Goal: Information Seeking & Learning: Learn about a topic

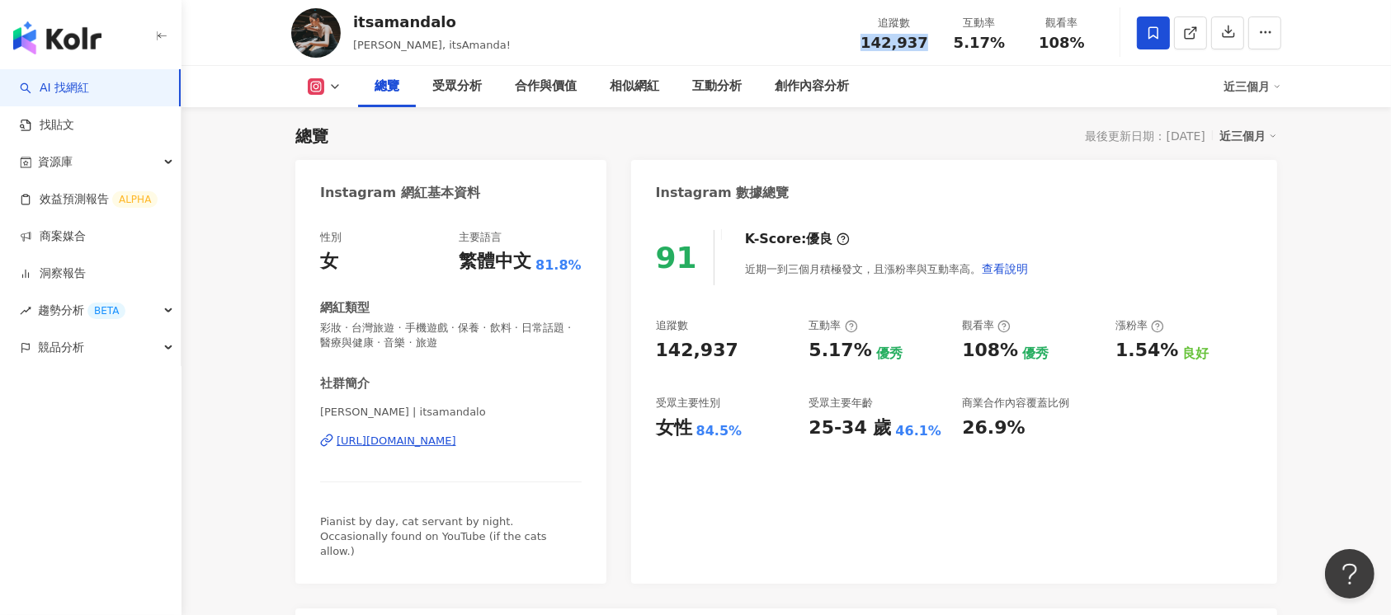
drag, startPoint x: 894, startPoint y: 43, endPoint x: 924, endPoint y: 42, distance: 29.7
click at [924, 42] on div "追蹤數 142,937" at bounding box center [894, 32] width 87 height 35
drag, startPoint x: 959, startPoint y: 42, endPoint x: 1026, endPoint y: 45, distance: 66.9
click at [1026, 45] on div "追蹤數 142,937 互動率 5.17% 觀看率 108%" at bounding box center [977, 32] width 252 height 49
drag, startPoint x: 976, startPoint y: 42, endPoint x: 967, endPoint y: 42, distance: 9.1
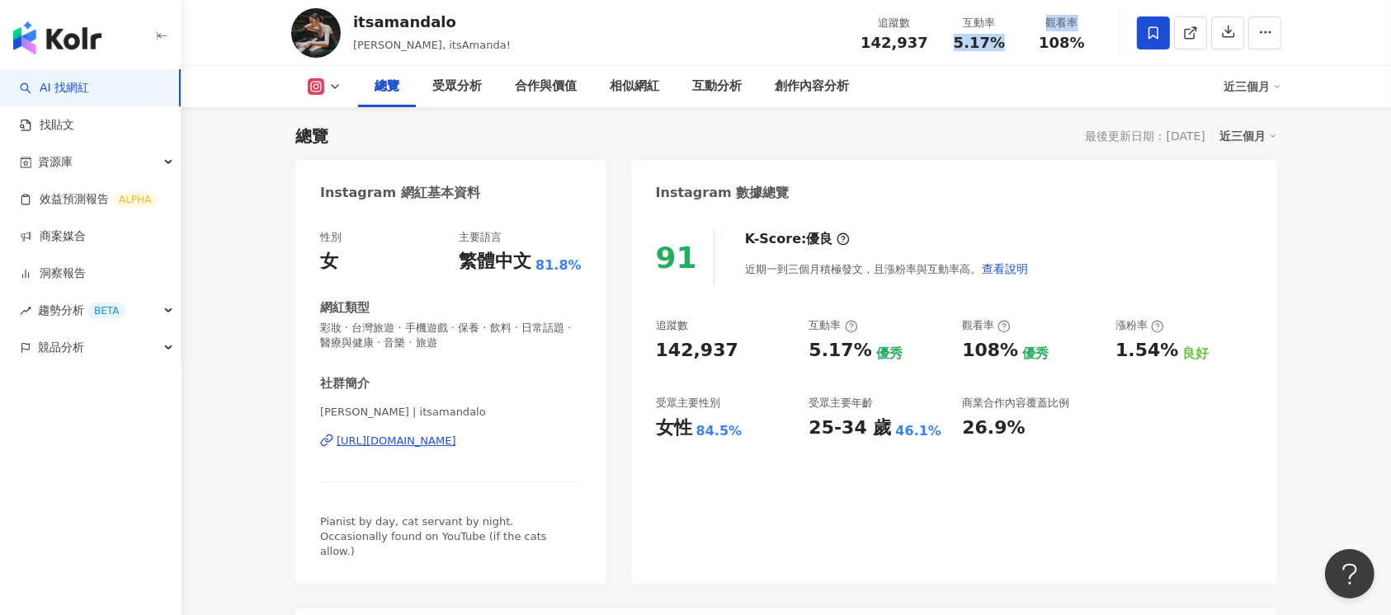
click at [976, 41] on span "5.17%" at bounding box center [979, 43] width 51 height 16
click at [951, 44] on div "5.17%" at bounding box center [979, 43] width 63 height 16
drag, startPoint x: 957, startPoint y: 44, endPoint x: 1005, endPoint y: 44, distance: 47.8
click at [1005, 44] on div "5.17%" at bounding box center [979, 43] width 63 height 16
copy span "5.17%"
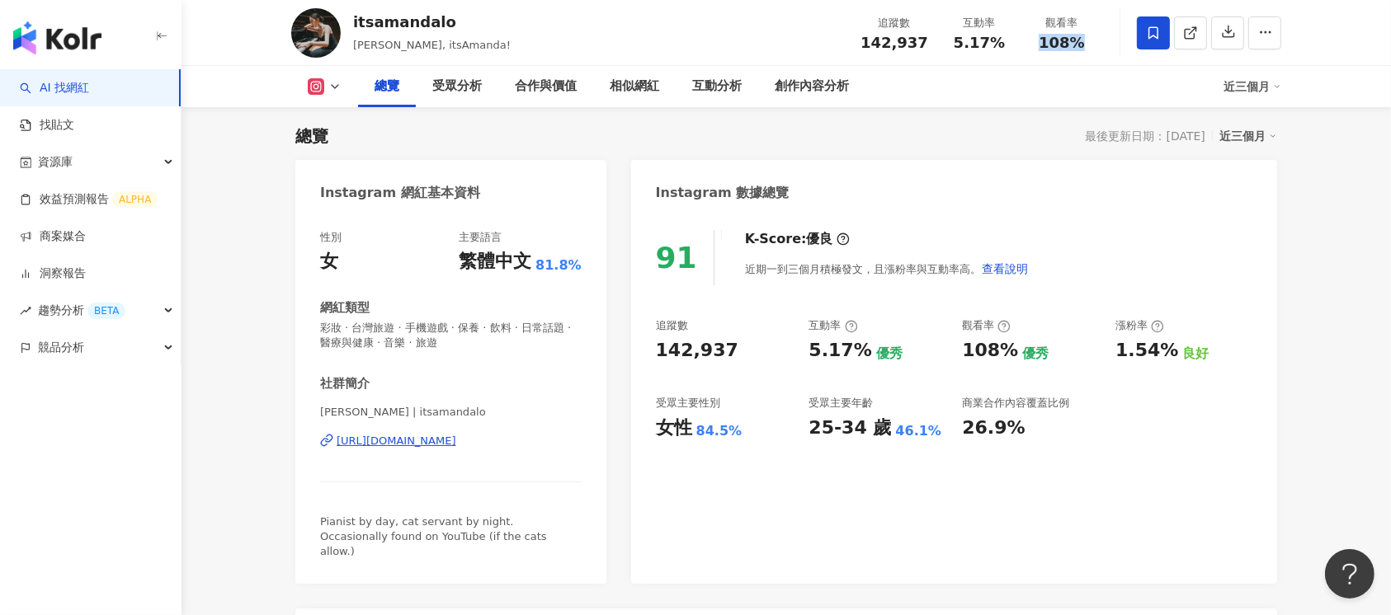
drag, startPoint x: 1037, startPoint y: 35, endPoint x: 1085, endPoint y: 40, distance: 48.0
click at [1085, 40] on div "108%" at bounding box center [1061, 43] width 63 height 16
copy span "108%"
drag, startPoint x: 1119, startPoint y: 351, endPoint x: 1171, endPoint y: 351, distance: 52.0
click at [1171, 351] on div "1.54% 良好" at bounding box center [1183, 351] width 137 height 26
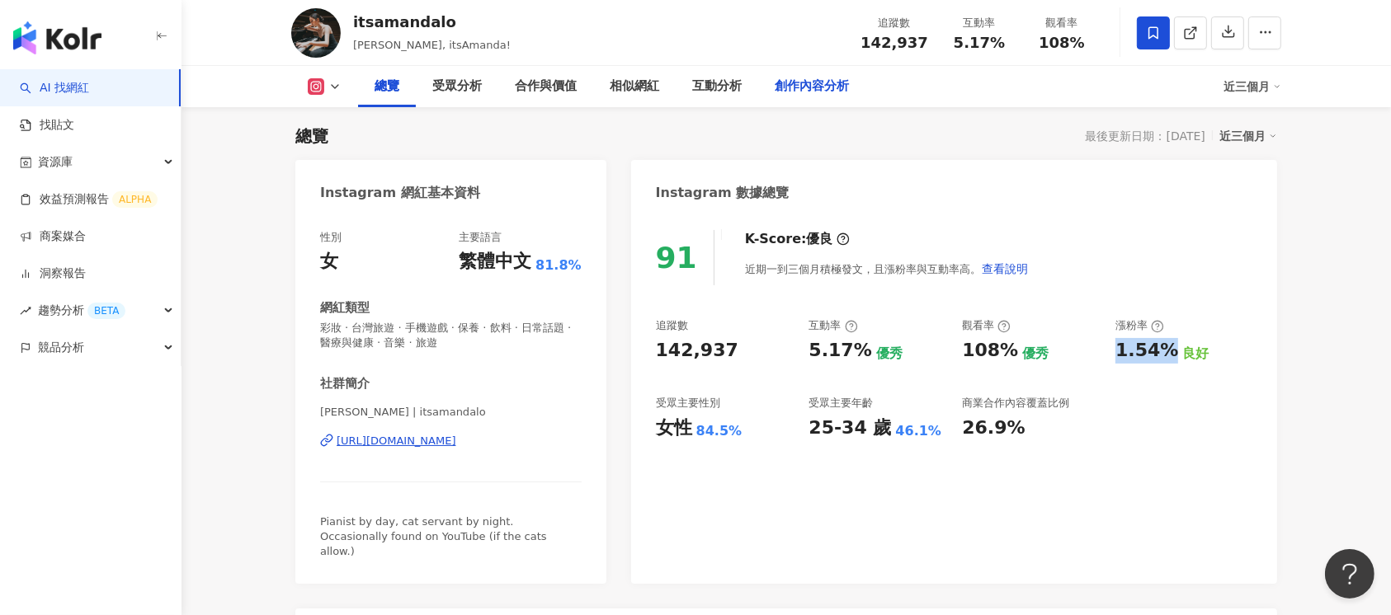
copy div "1.54%"
click at [456, 445] on div "https://www.instagram.com/itsamandalo/" at bounding box center [397, 441] width 120 height 15
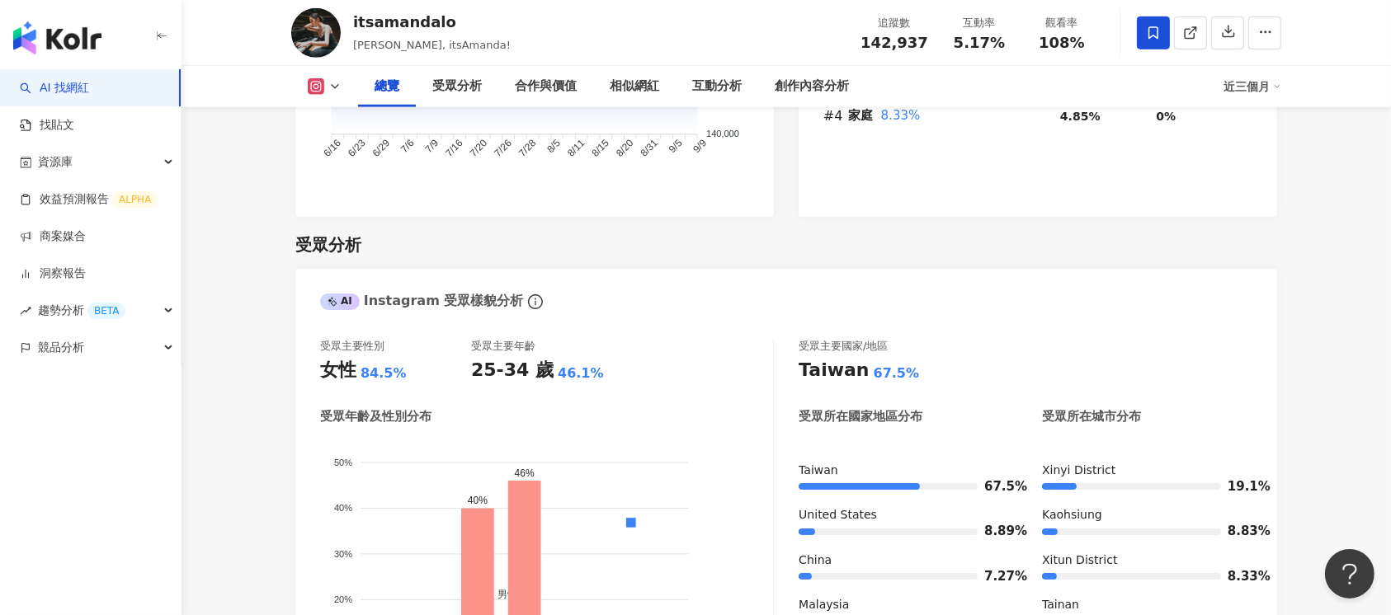
scroll to position [1311, 0]
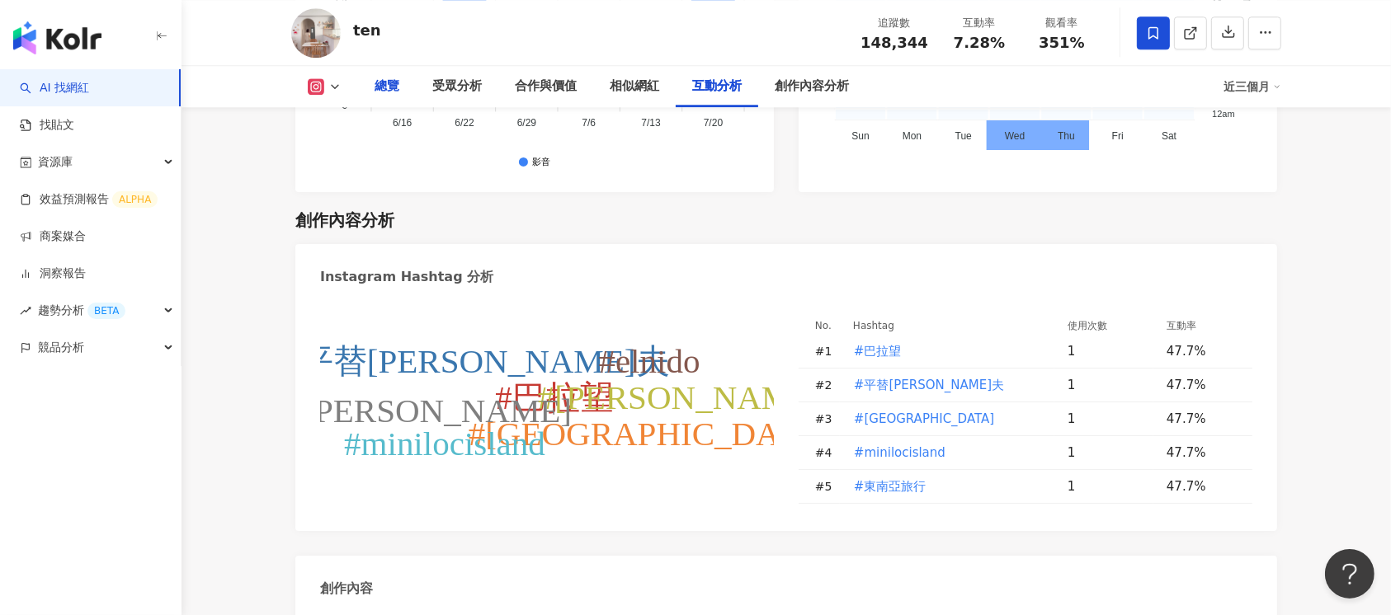
click at [375, 91] on div "總覽" at bounding box center [387, 87] width 25 height 20
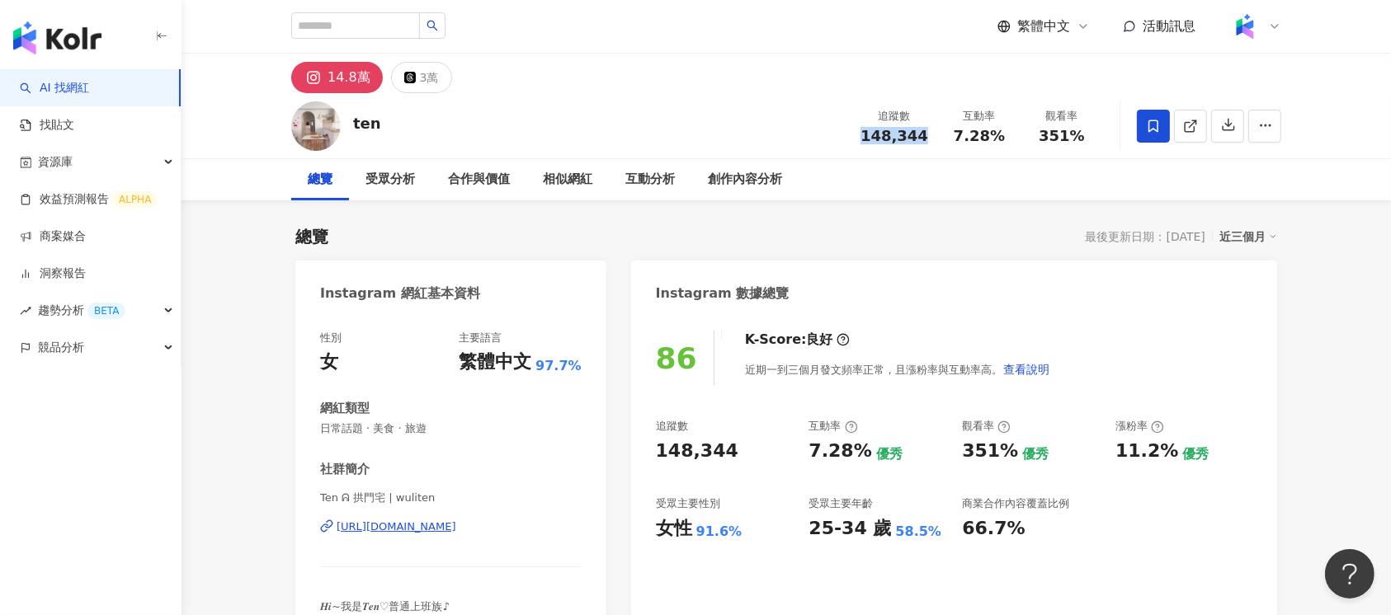
drag, startPoint x: 865, startPoint y: 131, endPoint x: 927, endPoint y: 138, distance: 63.0
click at [927, 138] on div "148,344" at bounding box center [894, 136] width 68 height 16
copy span "148,344"
drag, startPoint x: 949, startPoint y: 129, endPoint x: 1010, endPoint y: 144, distance: 63.0
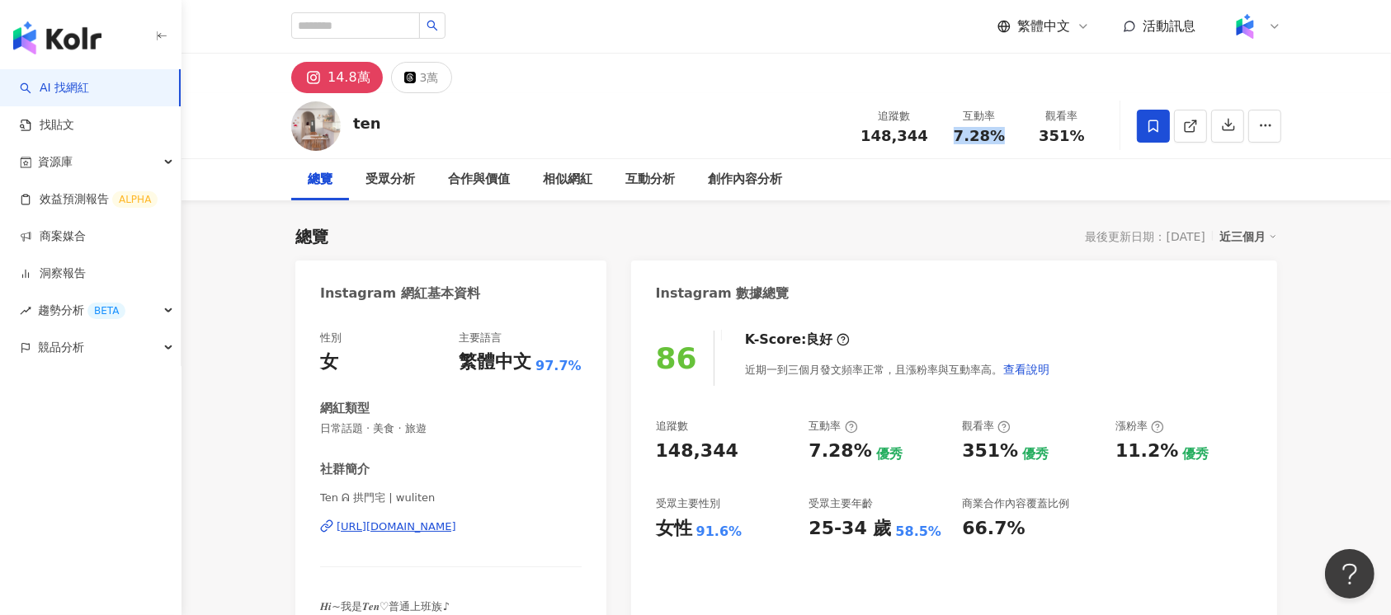
click at [1010, 144] on div "追蹤數 148,344 互動率 7.28% 觀看率 351%" at bounding box center [977, 125] width 252 height 49
copy span "7.28%"
drag, startPoint x: 1043, startPoint y: 141, endPoint x: 1081, endPoint y: 141, distance: 38.8
click at [1081, 141] on span "351%" at bounding box center [1062, 136] width 46 height 16
copy span "351%"
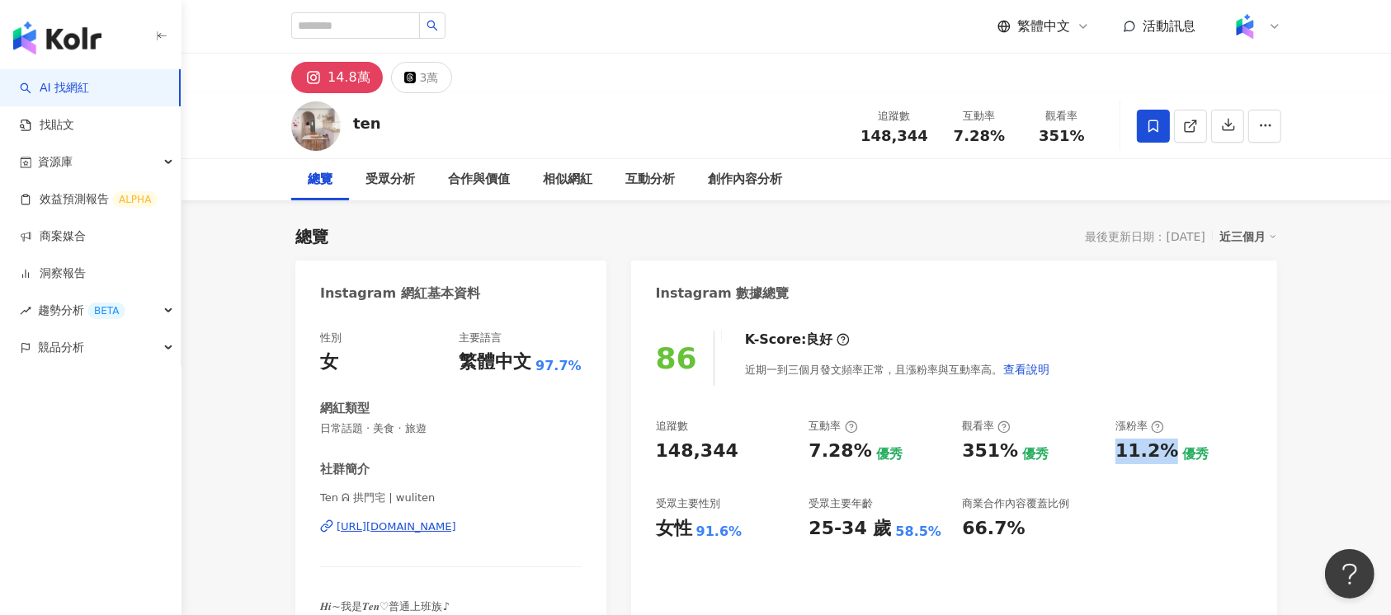
drag, startPoint x: 1115, startPoint y: 455, endPoint x: 1166, endPoint y: 458, distance: 50.4
click at [1166, 458] on div "11.2%" at bounding box center [1146, 452] width 63 height 26
copy div "11.2%"
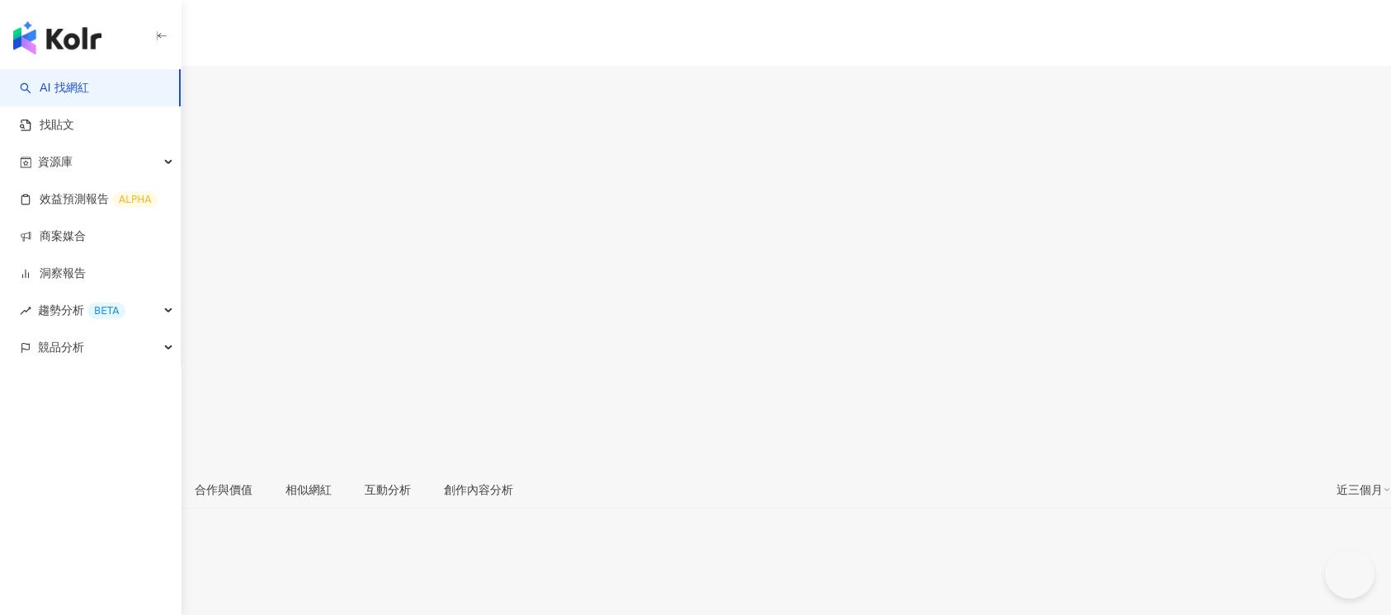
type input "**"
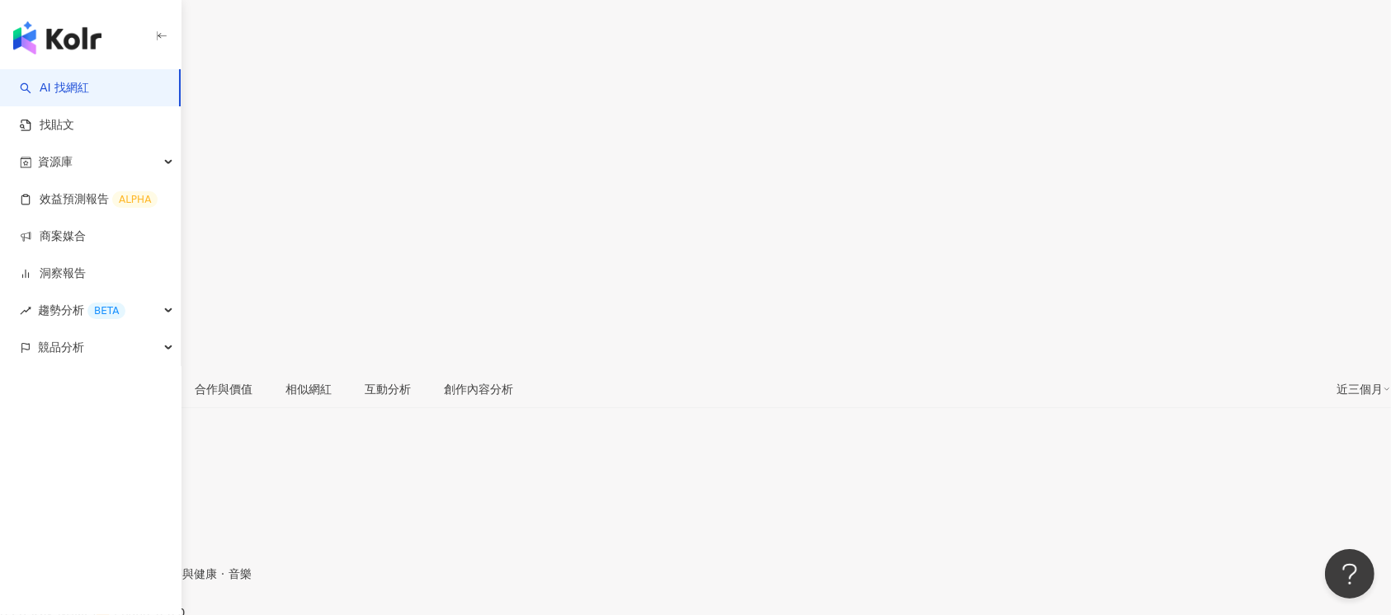
drag, startPoint x: 867, startPoint y: 38, endPoint x: 926, endPoint y: 47, distance: 59.3
click at [926, 107] on div "250,067" at bounding box center [695, 122] width 1391 height 31
copy span "250,067"
drag, startPoint x: 964, startPoint y: 40, endPoint x: 986, endPoint y: 42, distance: 22.3
click at [63, 160] on span "2.29%" at bounding box center [31, 175] width 63 height 31
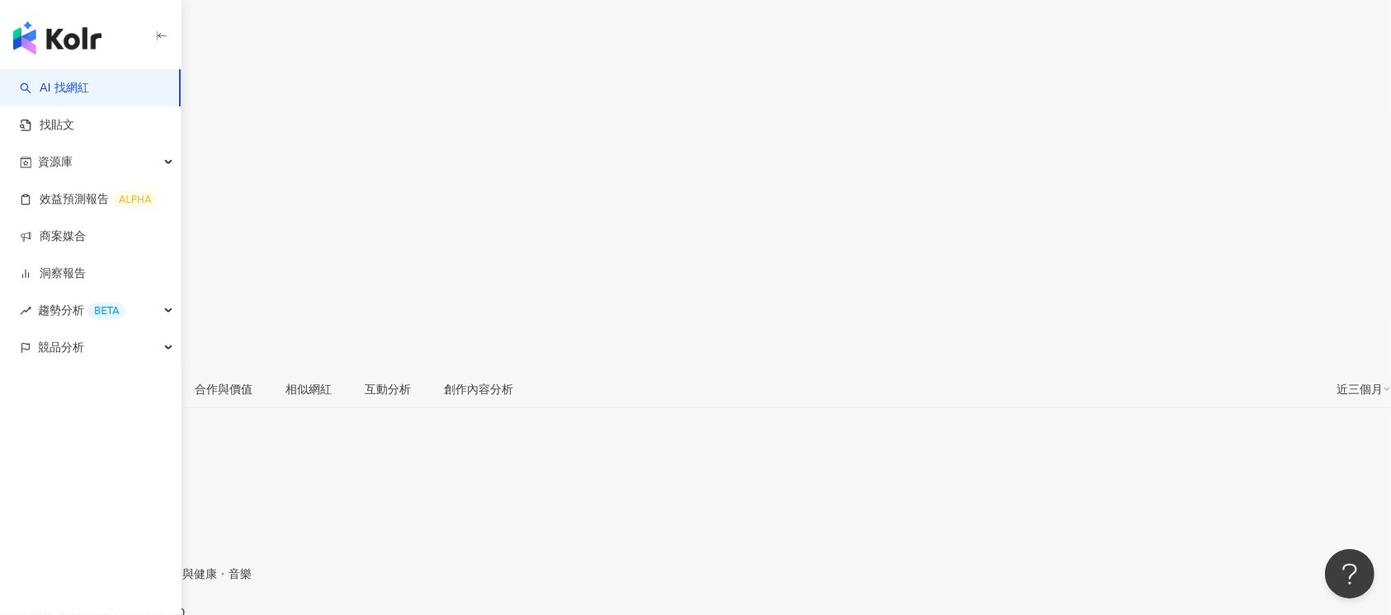
click at [82, 111] on span "250,067" at bounding box center [41, 122] width 82 height 23
drag, startPoint x: 980, startPoint y: 41, endPoint x: 1004, endPoint y: 43, distance: 24.0
click at [1004, 160] on div "2.29%" at bounding box center [695, 175] width 1391 height 31
copy span "2.29%"
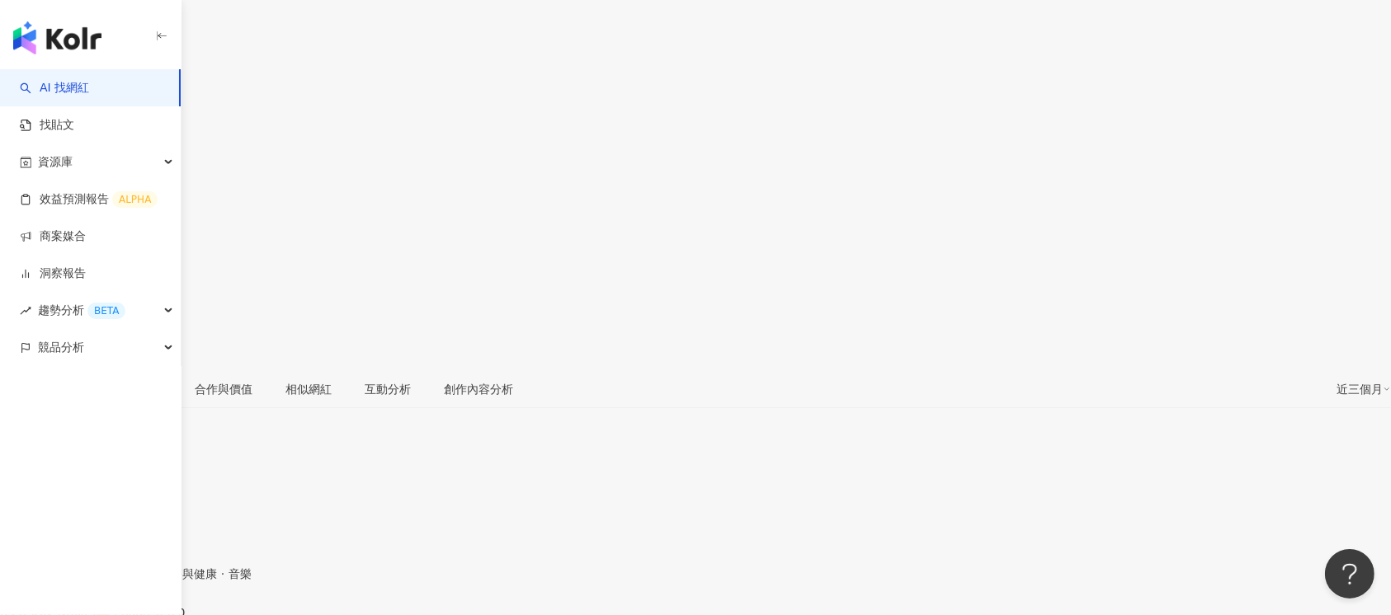
drag, startPoint x: 1037, startPoint y: 45, endPoint x: 1082, endPoint y: 49, distance: 45.6
click at [1082, 213] on div "84.1%" at bounding box center [695, 228] width 1391 height 31
copy span "84.1%"
drag, startPoint x: 1110, startPoint y: 359, endPoint x: 1176, endPoint y: 354, distance: 66.2
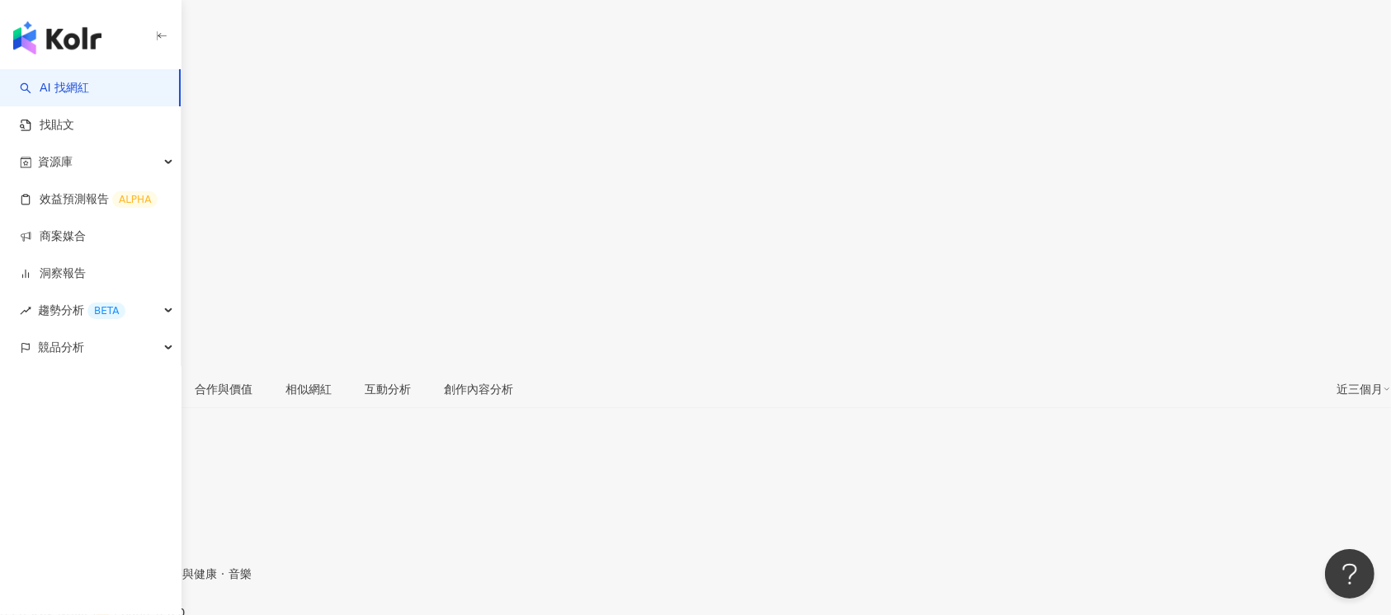
copy div "-1.32%"
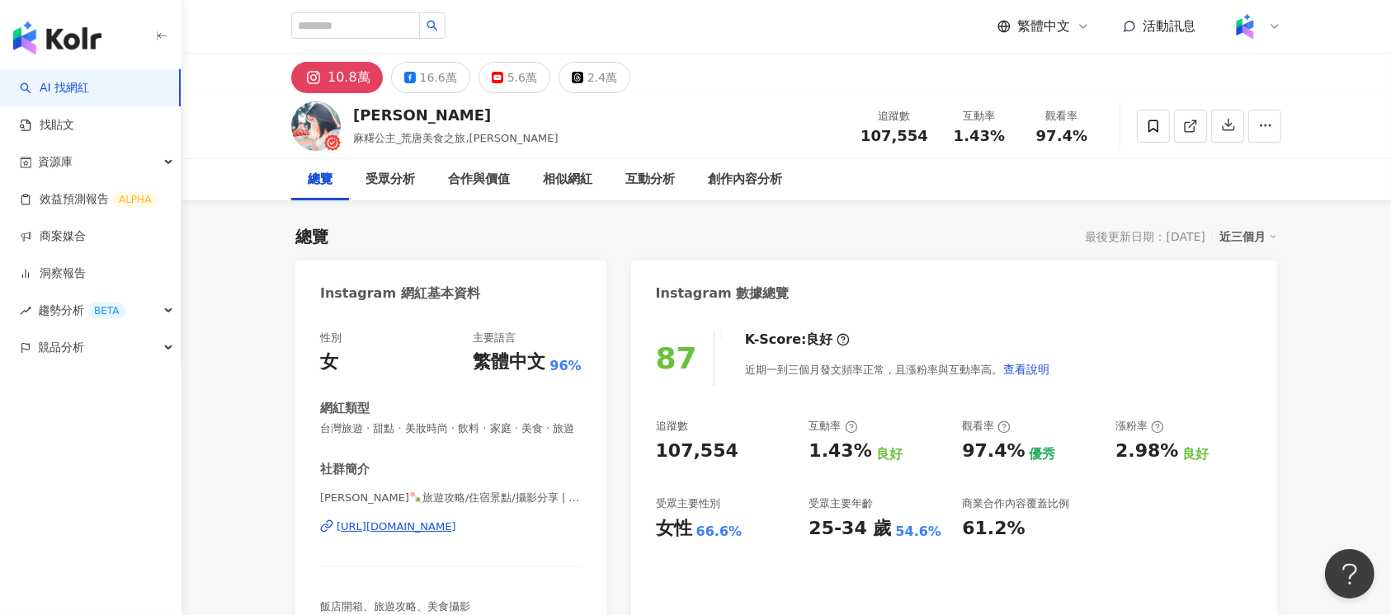
drag, startPoint x: 869, startPoint y: 131, endPoint x: 929, endPoint y: 141, distance: 60.2
click at [929, 141] on div "[PERSON_NAME] 麻糬公主_[PERSON_NAME]之旅,[PERSON_NAME] 追蹤數 107,554 互動率 1.43% 觀看率 97.4%" at bounding box center [786, 125] width 1056 height 65
drag, startPoint x: 955, startPoint y: 134, endPoint x: 999, endPoint y: 138, distance: 43.9
click at [999, 138] on div "1.43%" at bounding box center [979, 136] width 63 height 16
copy span "1.43%"
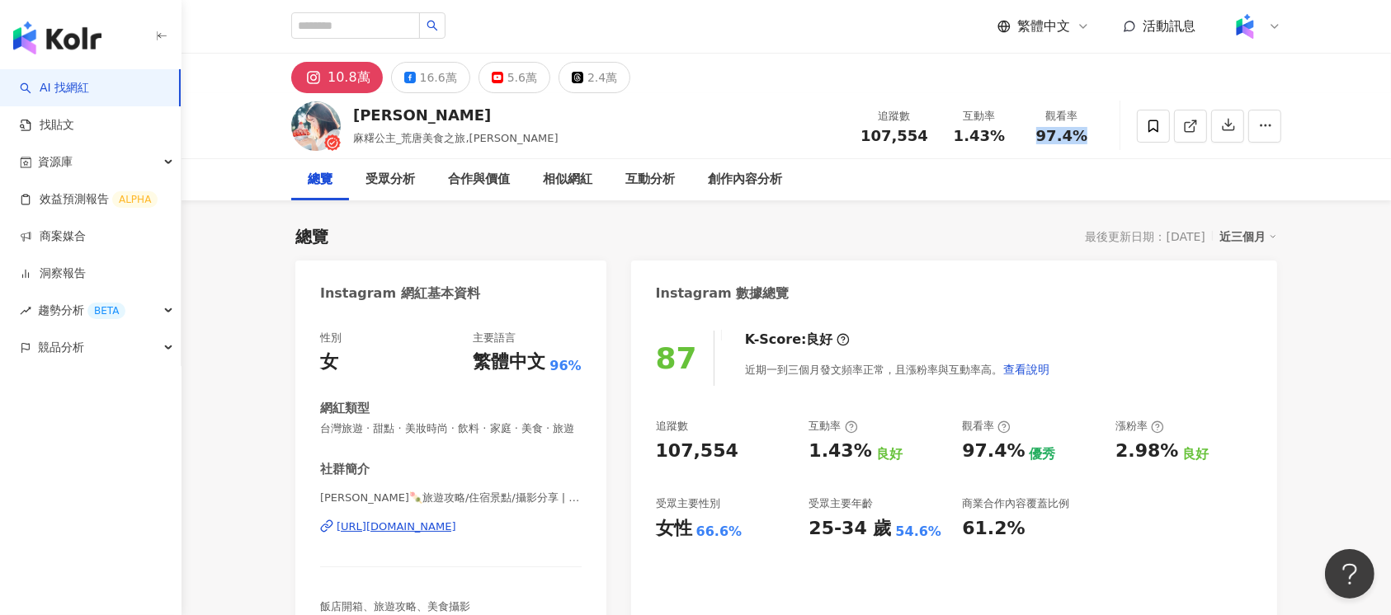
drag, startPoint x: 1032, startPoint y: 139, endPoint x: 1086, endPoint y: 137, distance: 53.7
click at [1086, 137] on div "97.4%" at bounding box center [1061, 136] width 63 height 16
copy span "97.4%"
drag, startPoint x: 1114, startPoint y: 451, endPoint x: 1169, endPoint y: 455, distance: 54.5
click at [1169, 455] on div "追蹤數 107,554 互動率 1.43% 良好 觀看率 97.4% 優秀 漲粉率 2.98% 良好 受眾主要性別 女性 66.6% 受眾主要年齡 25-34…" at bounding box center [954, 480] width 596 height 122
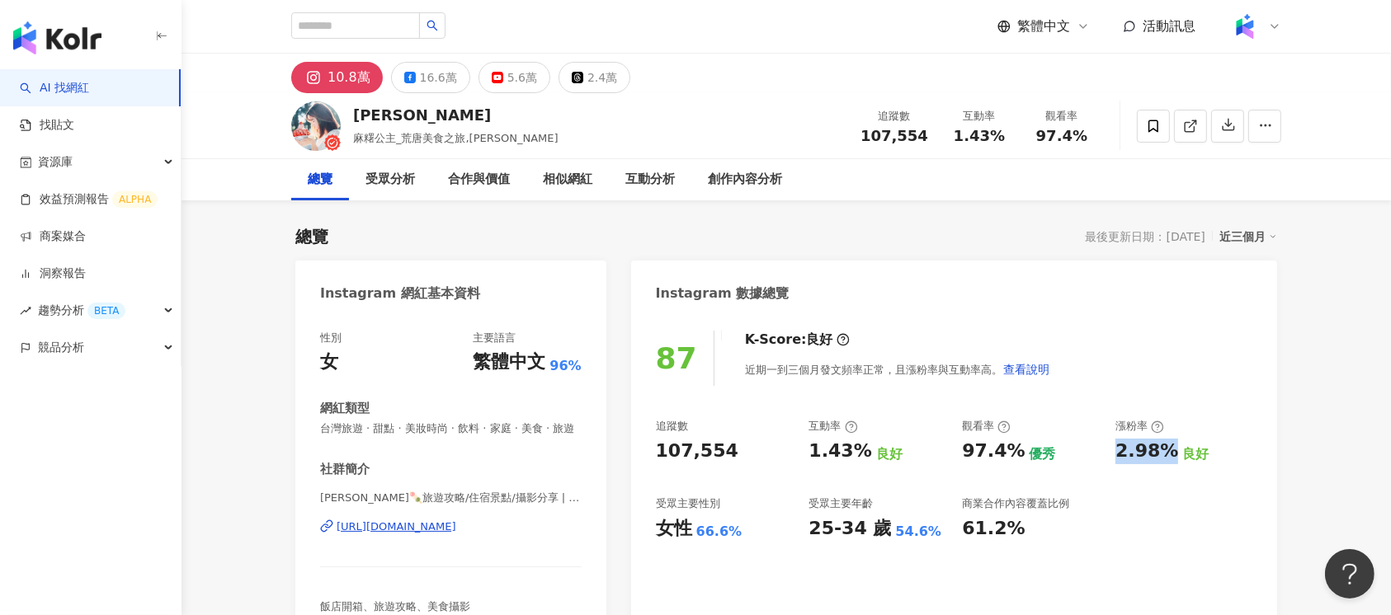
copy div "2.98%"
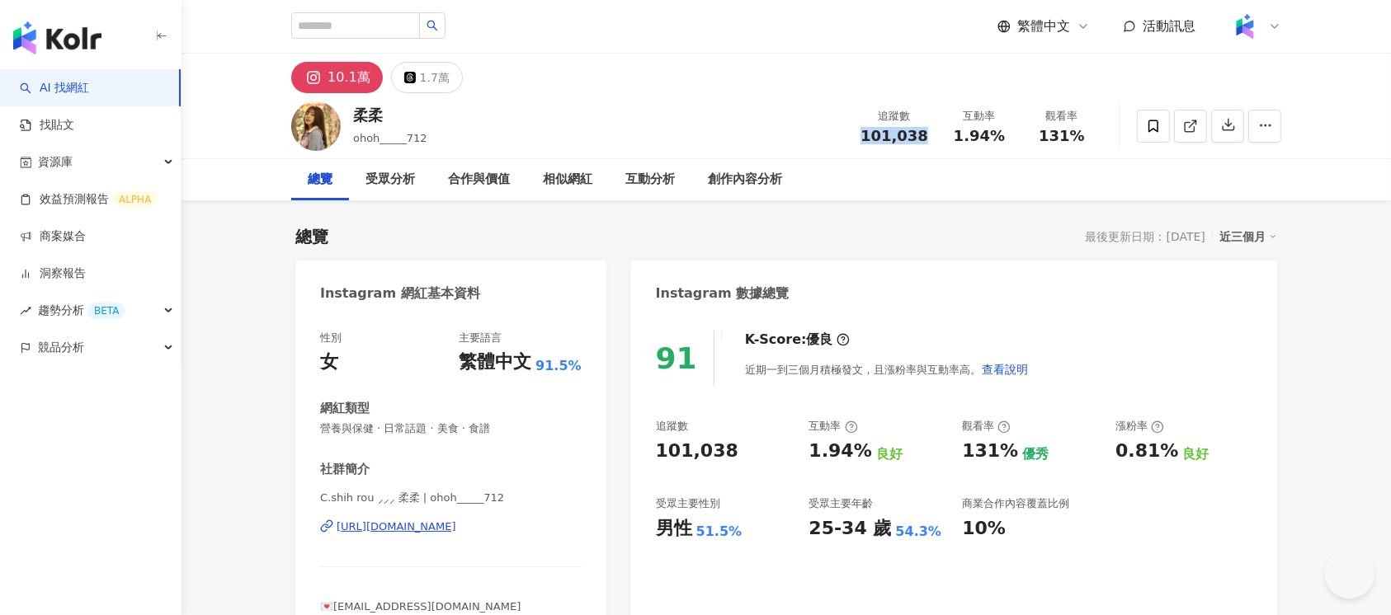
click at [927, 136] on div "追蹤數 101,038" at bounding box center [894, 125] width 87 height 35
drag, startPoint x: 958, startPoint y: 132, endPoint x: 1003, endPoint y: 134, distance: 45.4
click at [1003, 134] on div "1.94%" at bounding box center [979, 136] width 63 height 16
copy span "1.94%"
drag, startPoint x: 1041, startPoint y: 129, endPoint x: 1080, endPoint y: 129, distance: 38.8
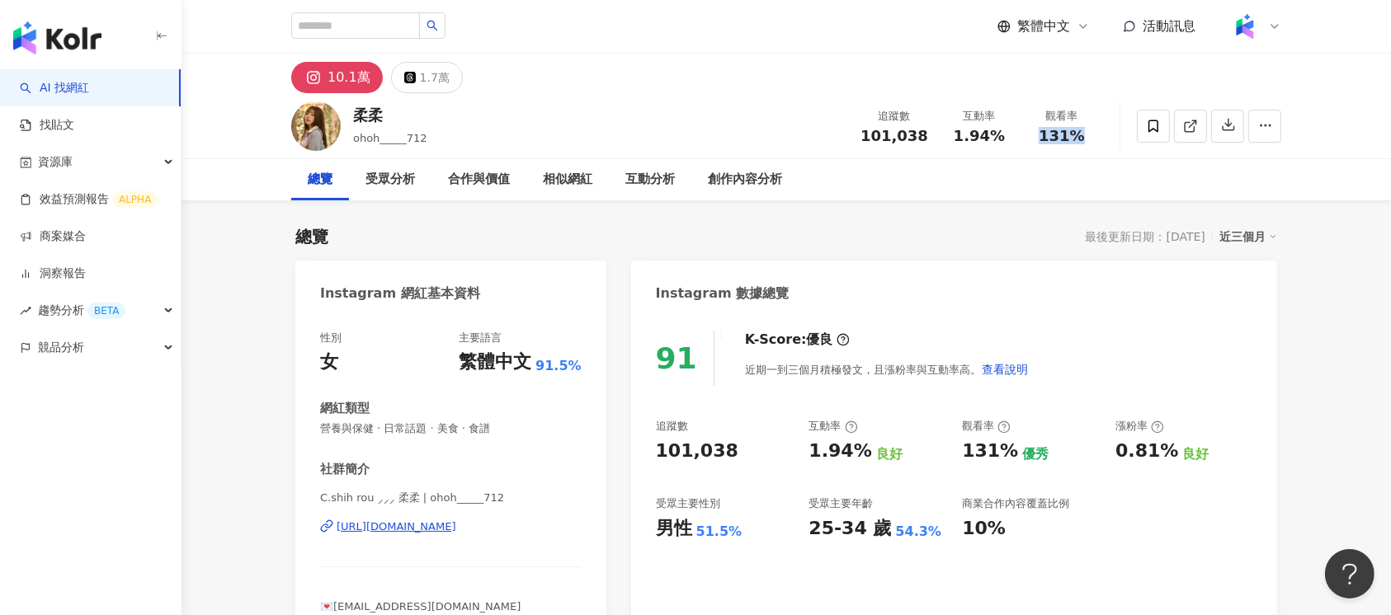
click at [1080, 129] on div "131%" at bounding box center [1061, 136] width 63 height 16
copy span "131%"
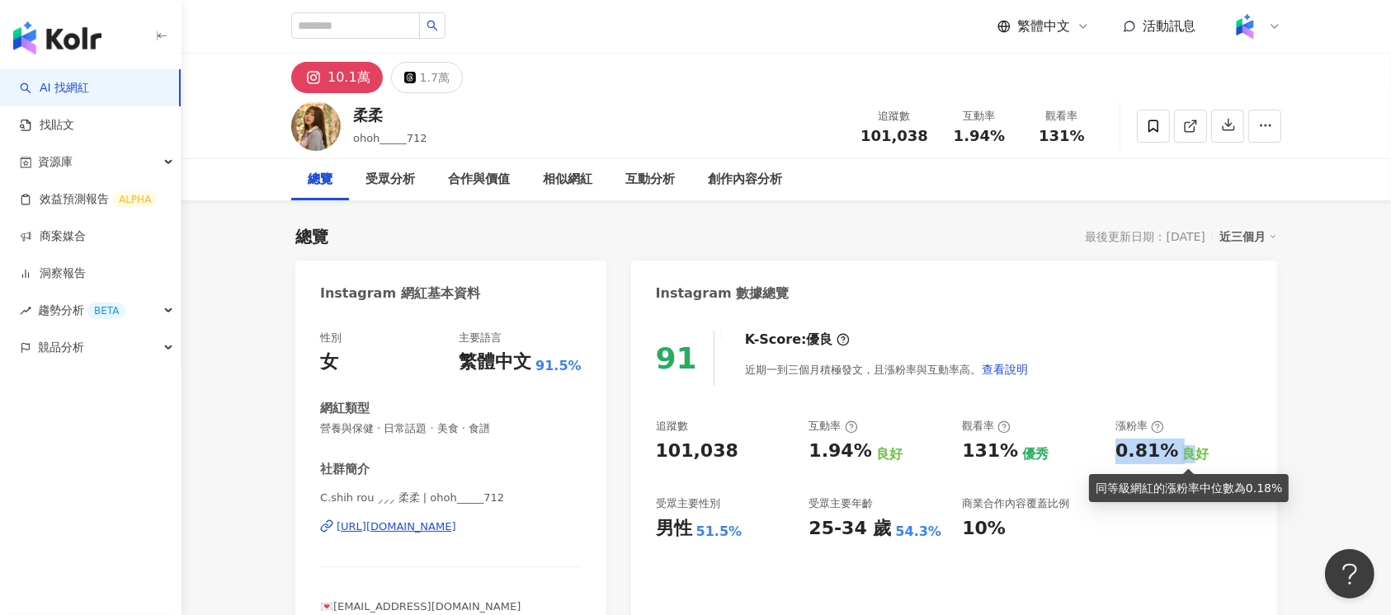
drag, startPoint x: 1114, startPoint y: 451, endPoint x: 1182, endPoint y: 451, distance: 67.6
click at [1182, 451] on div "追蹤數 101,038 互動率 1.94% 良好 觀看率 131% 優秀 漲粉率 0.81% 良好 受眾主要性別 男性 51.5% 受眾主要年齡 25-34 …" at bounding box center [954, 480] width 596 height 122
click at [1145, 453] on div "0.81%" at bounding box center [1146, 452] width 63 height 26
drag, startPoint x: 1118, startPoint y: 453, endPoint x: 1170, endPoint y: 453, distance: 52.0
click at [1170, 453] on div "0.81%" at bounding box center [1146, 452] width 63 height 26
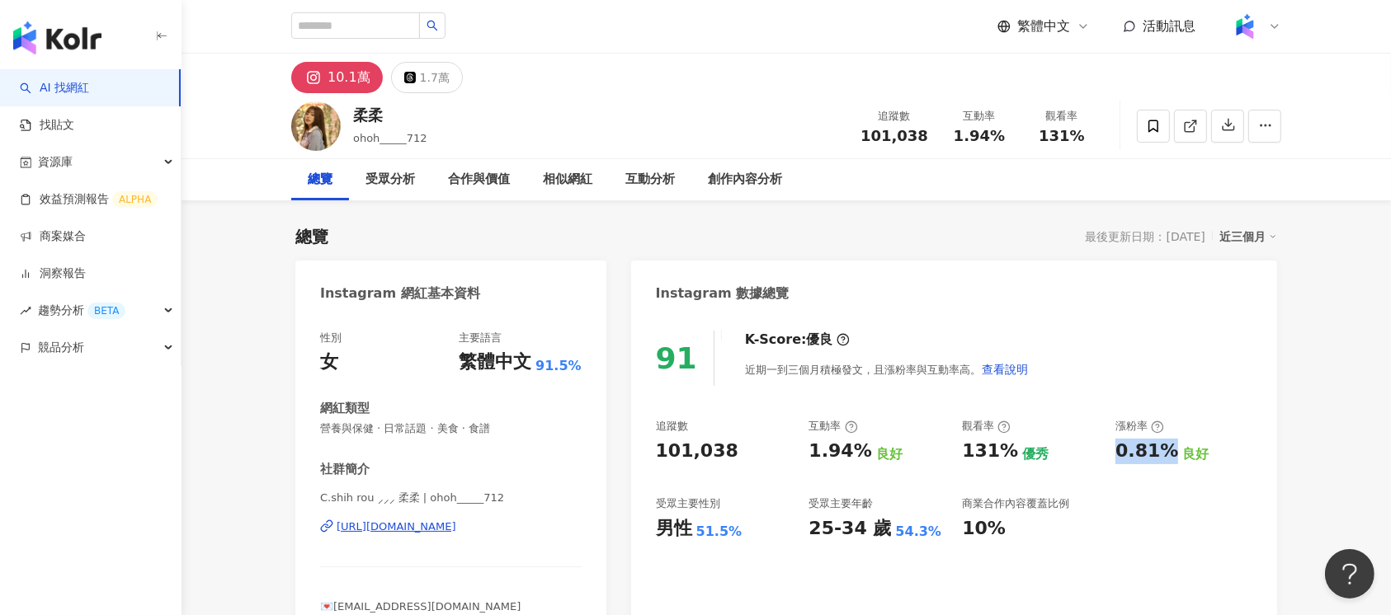
copy div "0.81%"
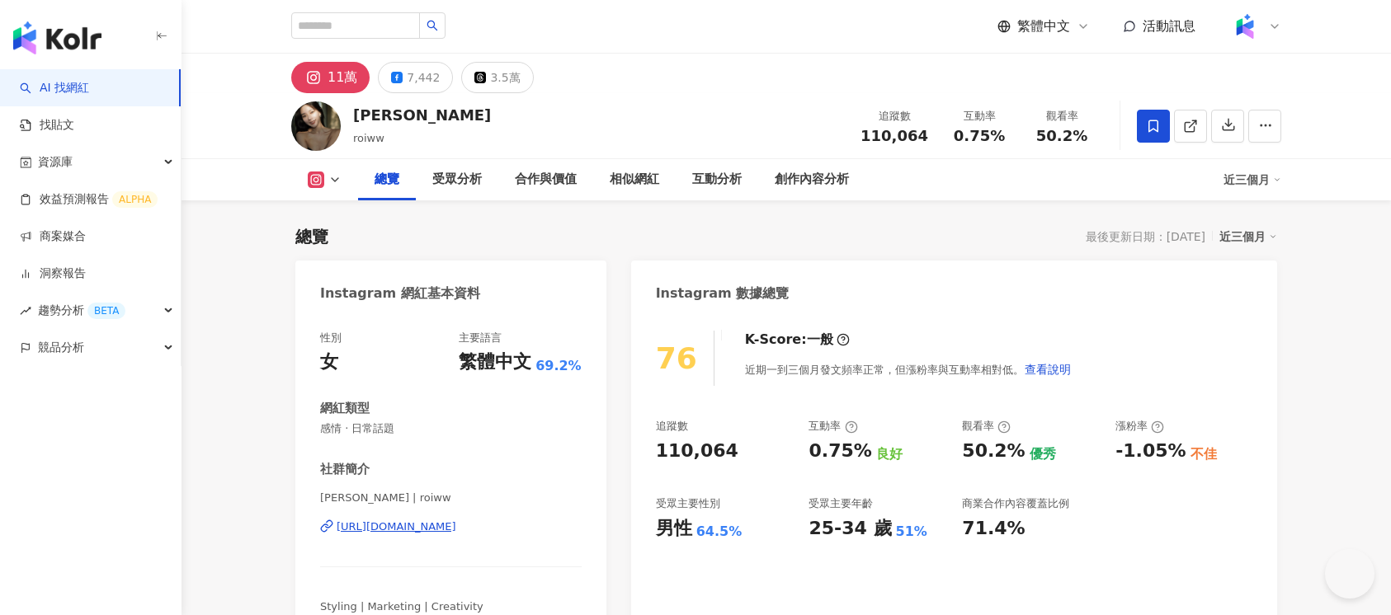
click at [870, 135] on span "110,064" at bounding box center [894, 135] width 68 height 17
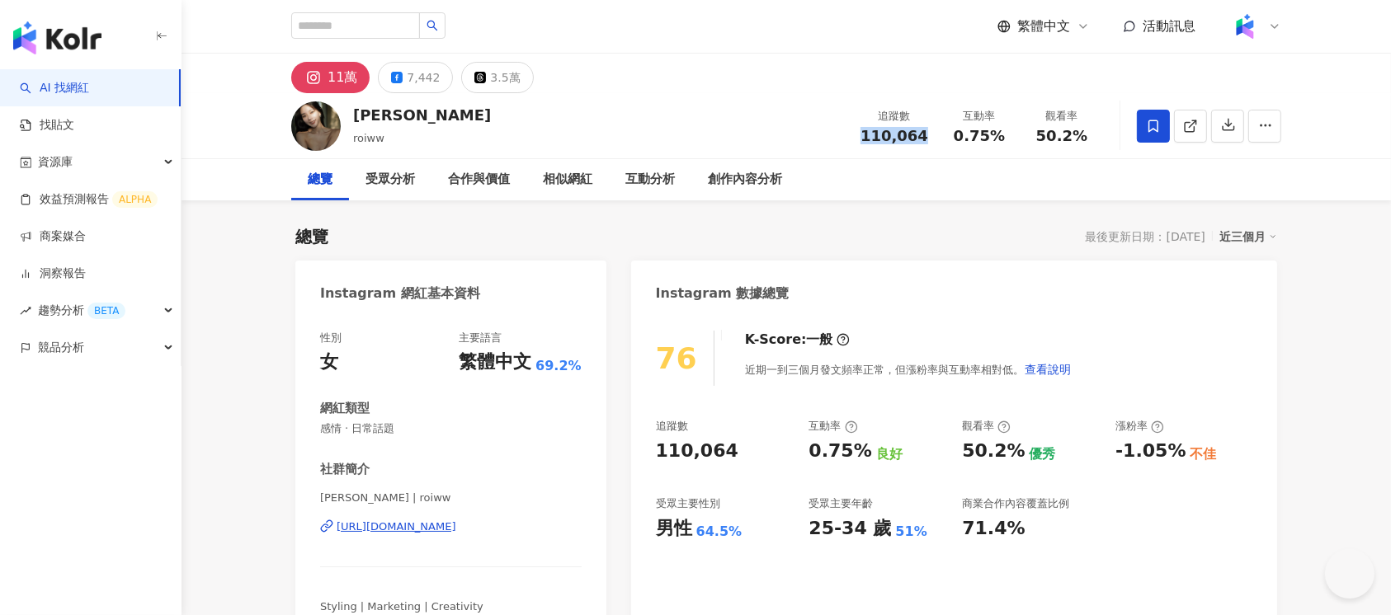
drag, startPoint x: 870, startPoint y: 135, endPoint x: 921, endPoint y: 135, distance: 51.1
click at [921, 135] on span "110,064" at bounding box center [894, 135] width 68 height 17
drag, startPoint x: 956, startPoint y: 130, endPoint x: 997, endPoint y: 124, distance: 41.8
click at [1016, 134] on div "互動率 0.75%" at bounding box center [979, 125] width 82 height 35
copy span "0.75%"
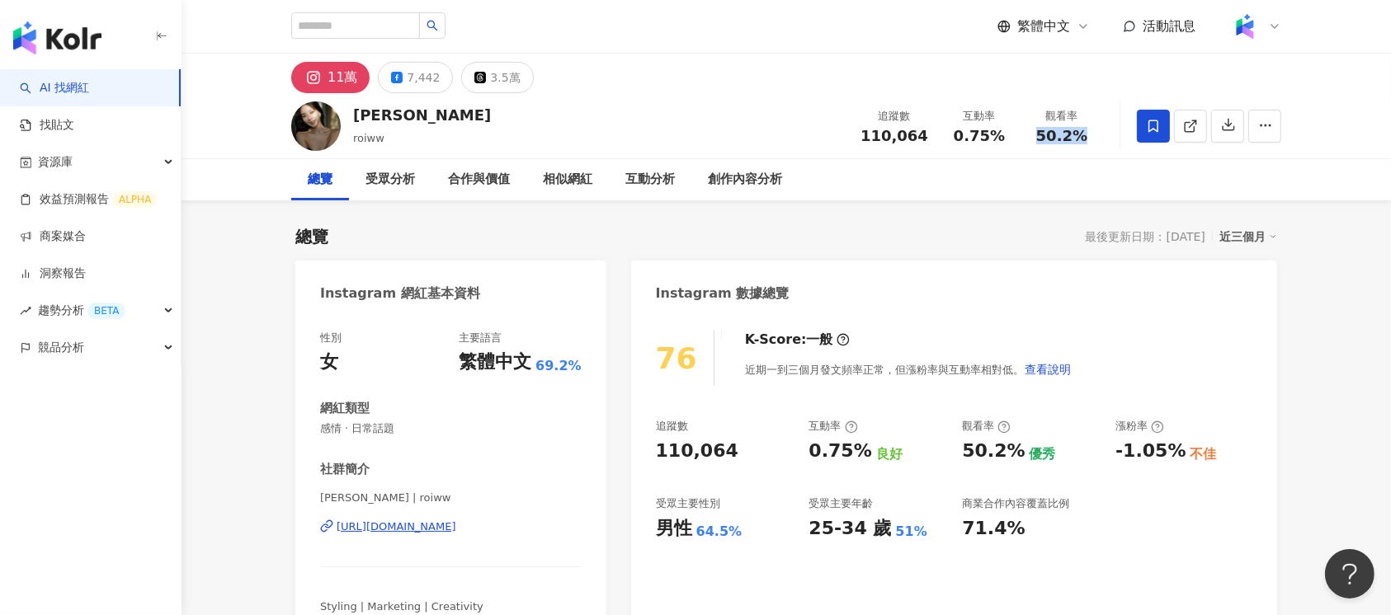
drag, startPoint x: 1039, startPoint y: 137, endPoint x: 1081, endPoint y: 134, distance: 42.1
click at [1081, 134] on span "50.2%" at bounding box center [1061, 136] width 51 height 16
copy span "50.2%"
drag, startPoint x: 1116, startPoint y: 453, endPoint x: 1176, endPoint y: 455, distance: 59.4
click at [1176, 455] on div "-1.05%" at bounding box center [1150, 452] width 70 height 26
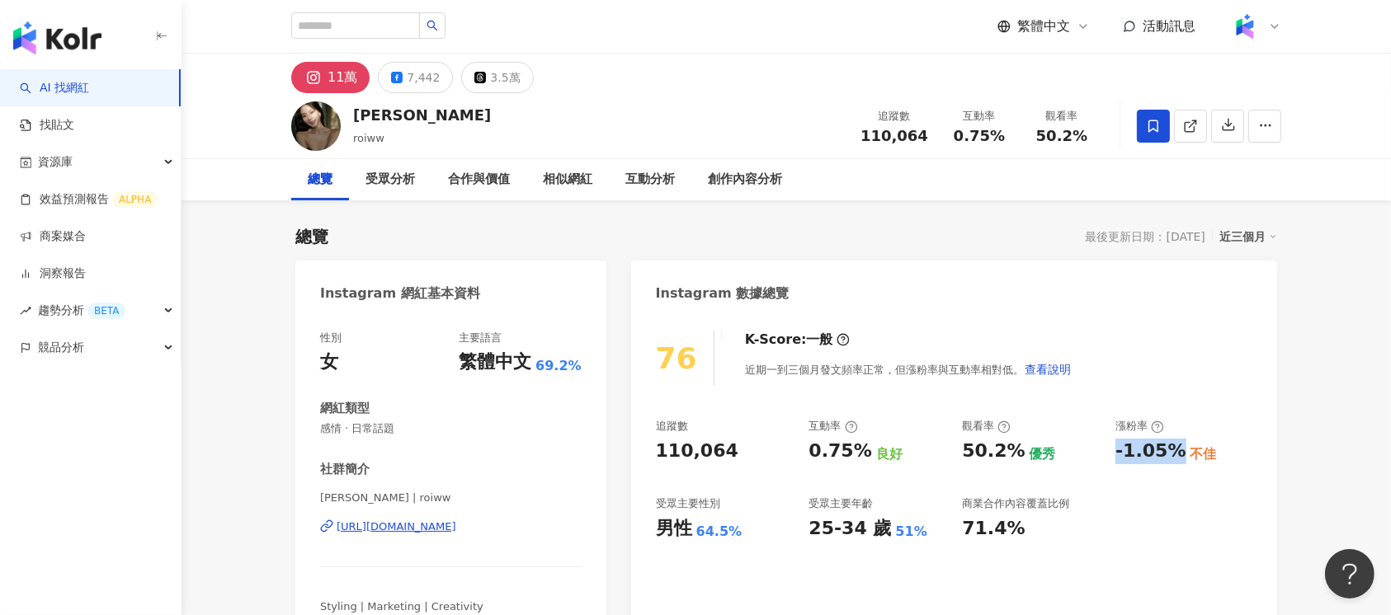
copy div "-1.05%"
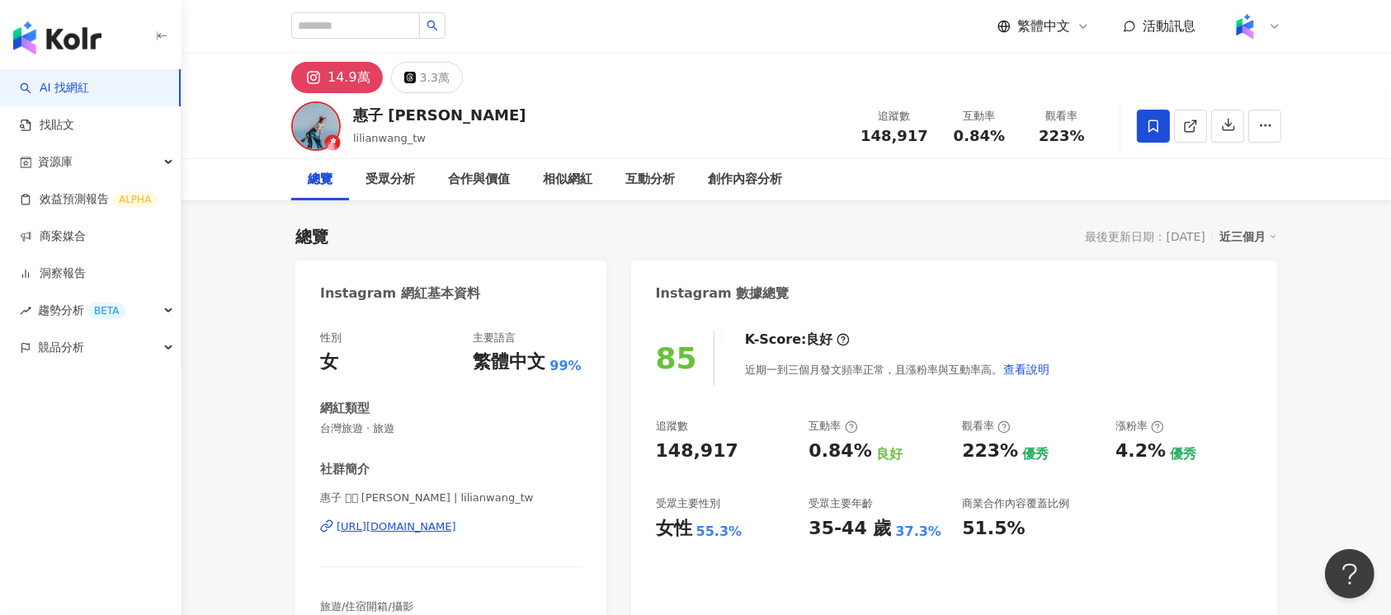
click at [871, 134] on span "148,917" at bounding box center [894, 135] width 68 height 17
copy span "148,917"
click at [989, 133] on span "0.84%" at bounding box center [979, 136] width 51 height 16
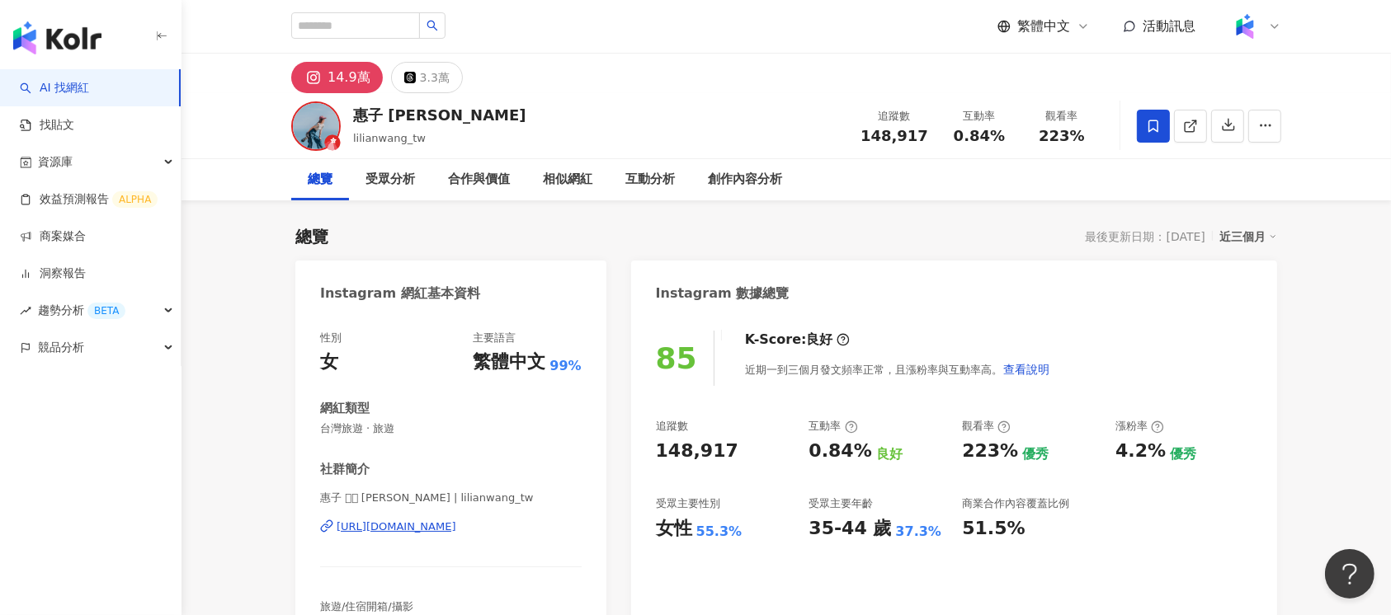
click at [976, 139] on span "0.84%" at bounding box center [979, 136] width 51 height 16
drag, startPoint x: 954, startPoint y: 136, endPoint x: 1006, endPoint y: 135, distance: 51.2
click at [1006, 135] on div "0.84%" at bounding box center [979, 136] width 63 height 16
copy span "0.84%"
drag, startPoint x: 1040, startPoint y: 138, endPoint x: 1076, endPoint y: 134, distance: 35.7
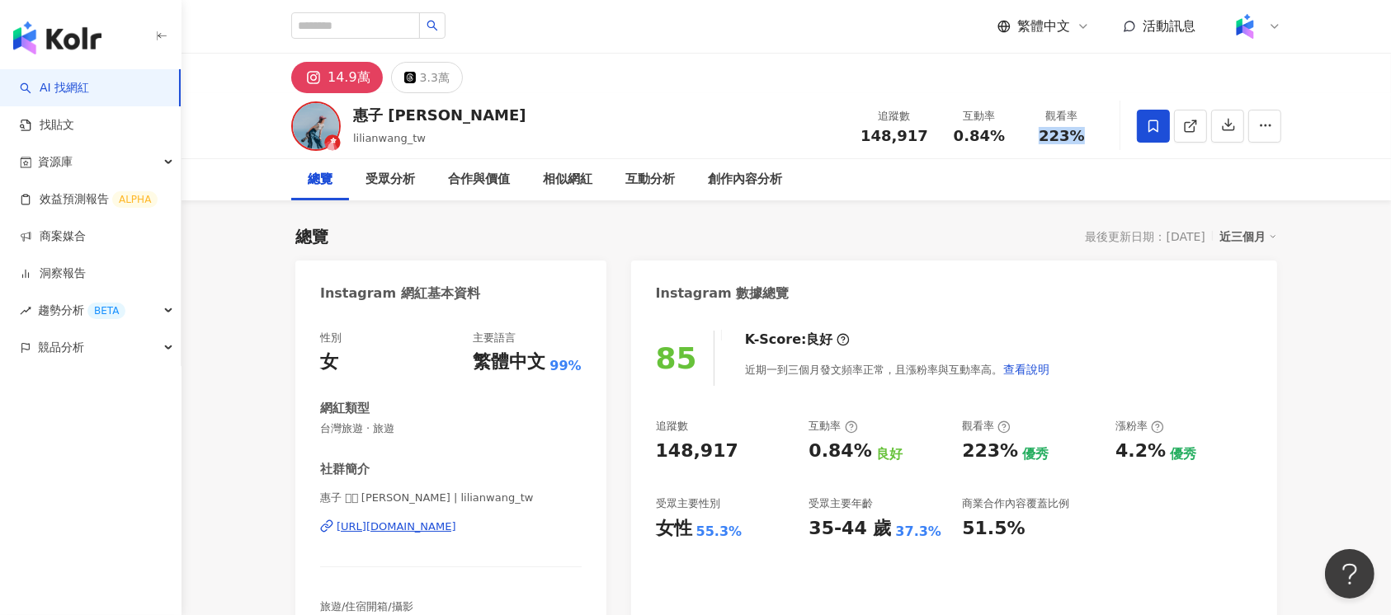
click at [1076, 134] on div "223%" at bounding box center [1061, 136] width 63 height 16
copy span "223%"
drag, startPoint x: 1116, startPoint y: 450, endPoint x: 1162, endPoint y: 452, distance: 45.4
click at [1162, 452] on div "追蹤數 148,917 互動率 0.84% 良好 觀看率 223% 優秀 漲粉率 4.2% 優秀 受眾主要性別 女性 55.3% 受眾主要年齡 35-44 歲…" at bounding box center [954, 480] width 596 height 122
copy div "4.2%"
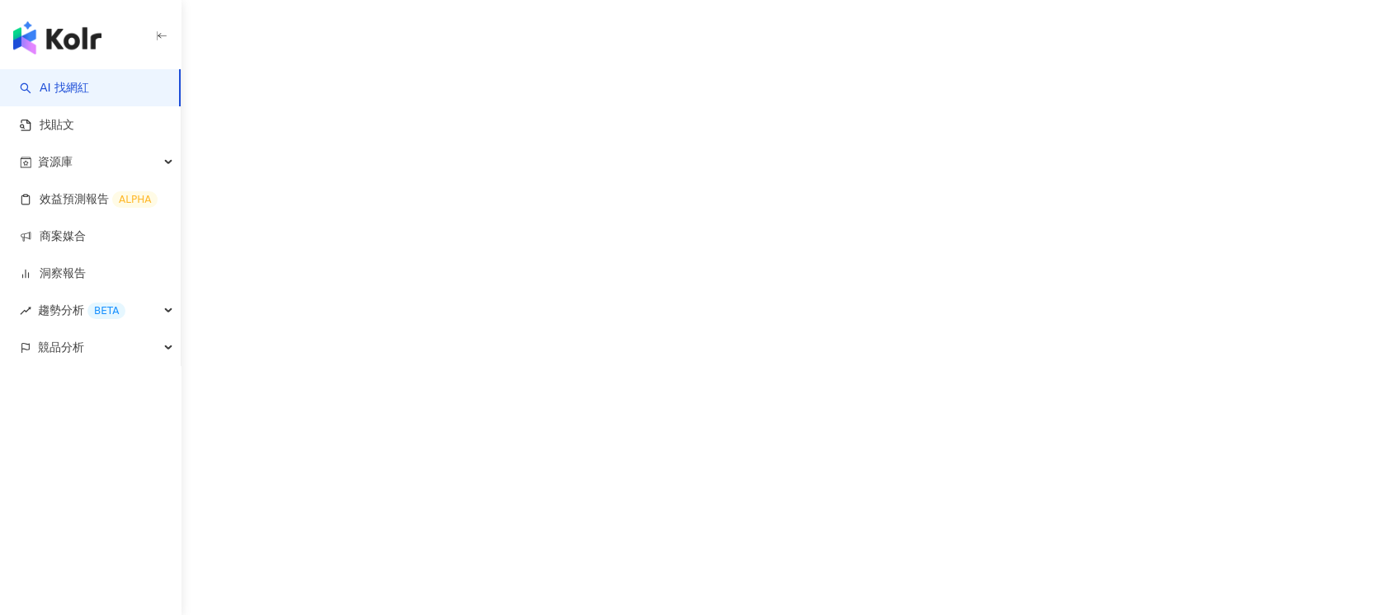
scroll to position [4373, 0]
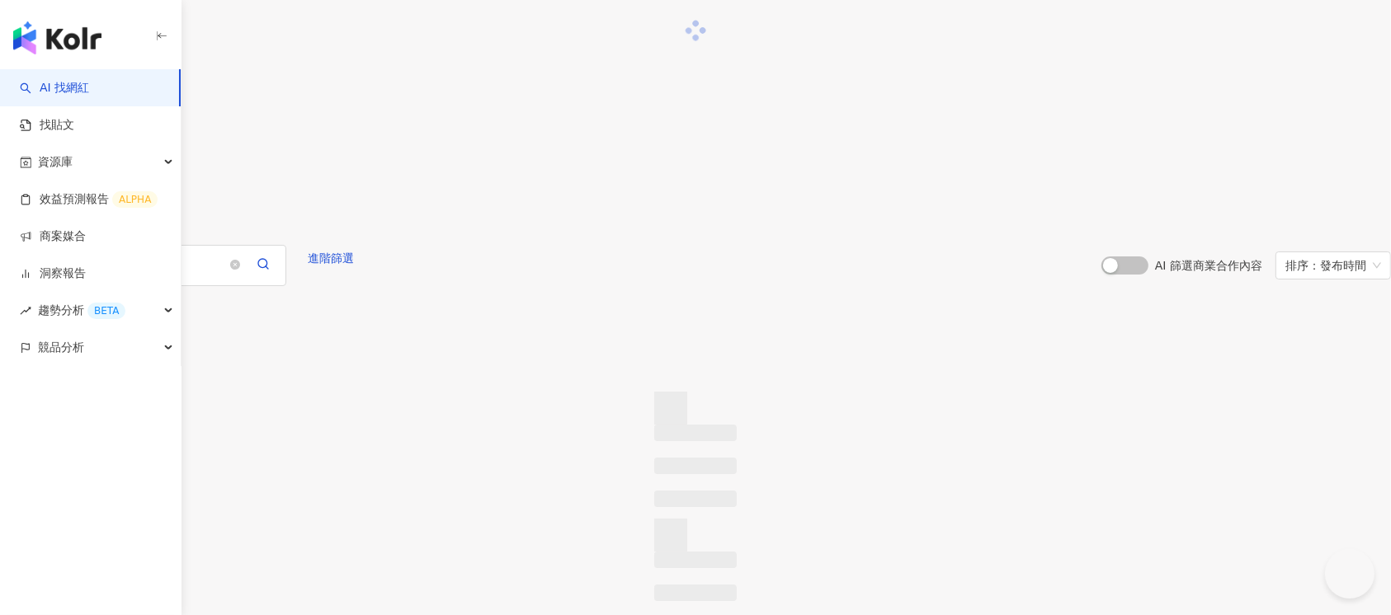
type input "**"
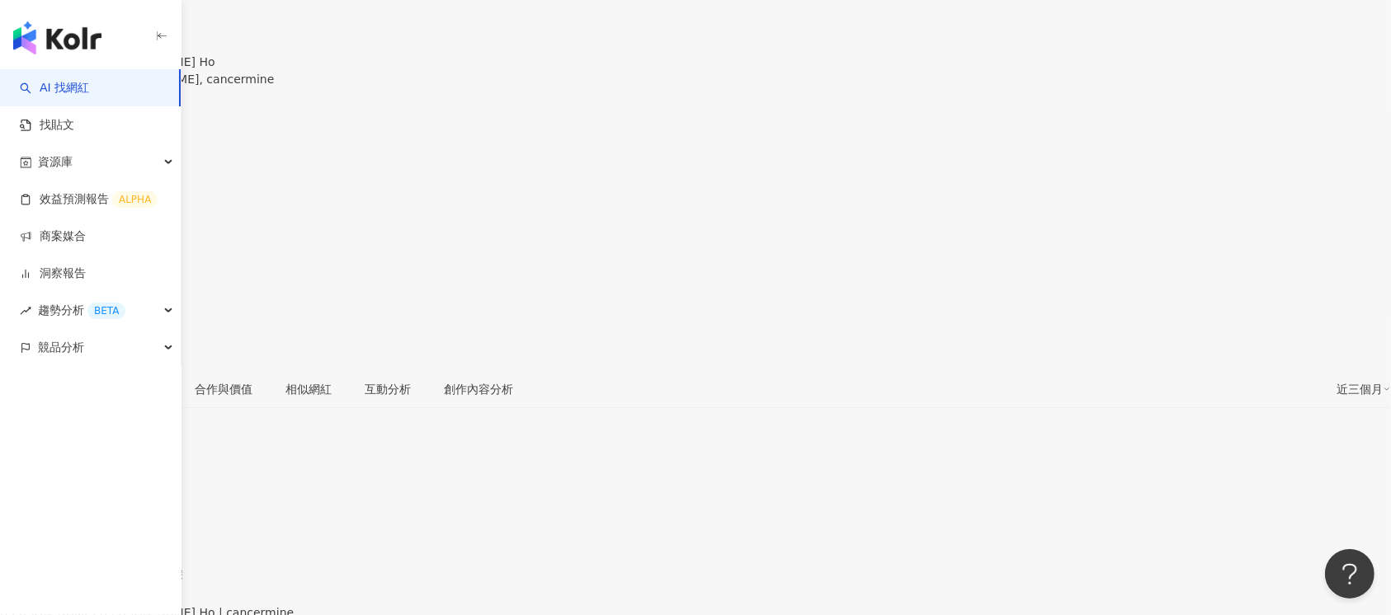
drag, startPoint x: 869, startPoint y: 45, endPoint x: 926, endPoint y: 46, distance: 57.8
click at [926, 107] on div "251,438" at bounding box center [695, 122] width 1391 height 31
copy span "251,438"
drag, startPoint x: 949, startPoint y: 42, endPoint x: 1020, endPoint y: 51, distance: 71.5
click at [1020, 86] on div "追蹤數 251,438 互動率 0.32% 觀看率 9.58%" at bounding box center [695, 165] width 1391 height 158
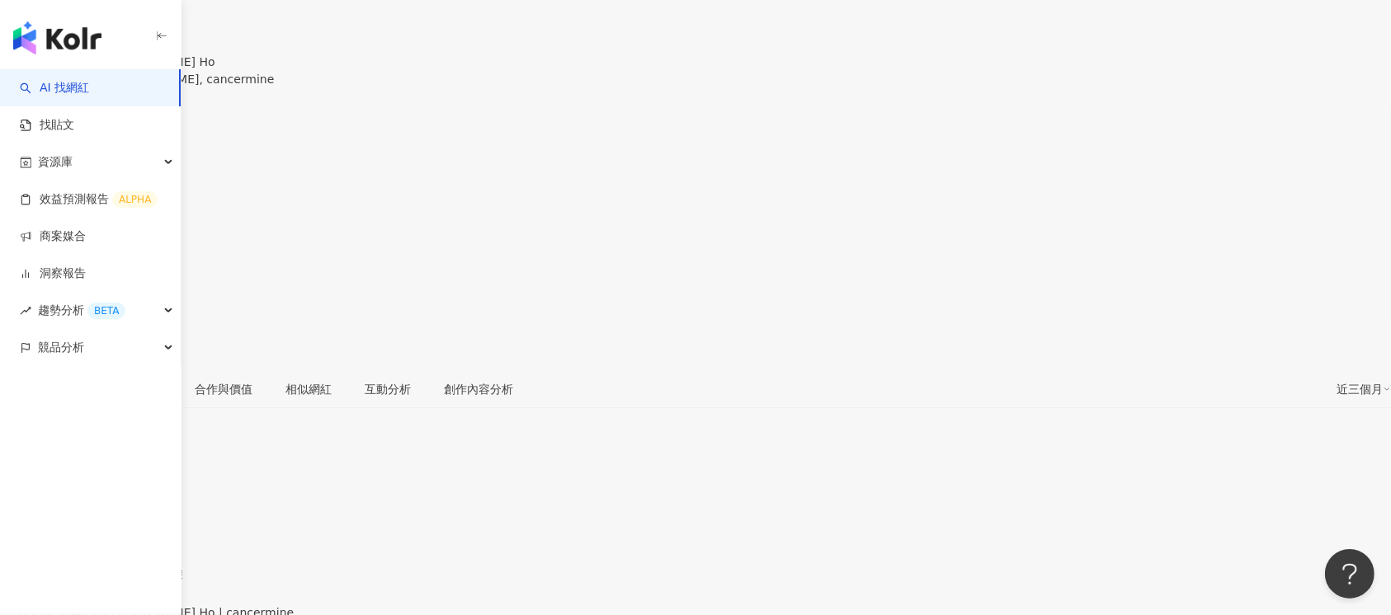
copy span "0.32%"
drag, startPoint x: 1041, startPoint y: 41, endPoint x: 1092, endPoint y: 43, distance: 51.2
click at [1091, 213] on div "9.58%" at bounding box center [695, 228] width 1391 height 31
copy span "9.58%"
drag, startPoint x: 1110, startPoint y: 354, endPoint x: 1162, endPoint y: 358, distance: 51.3
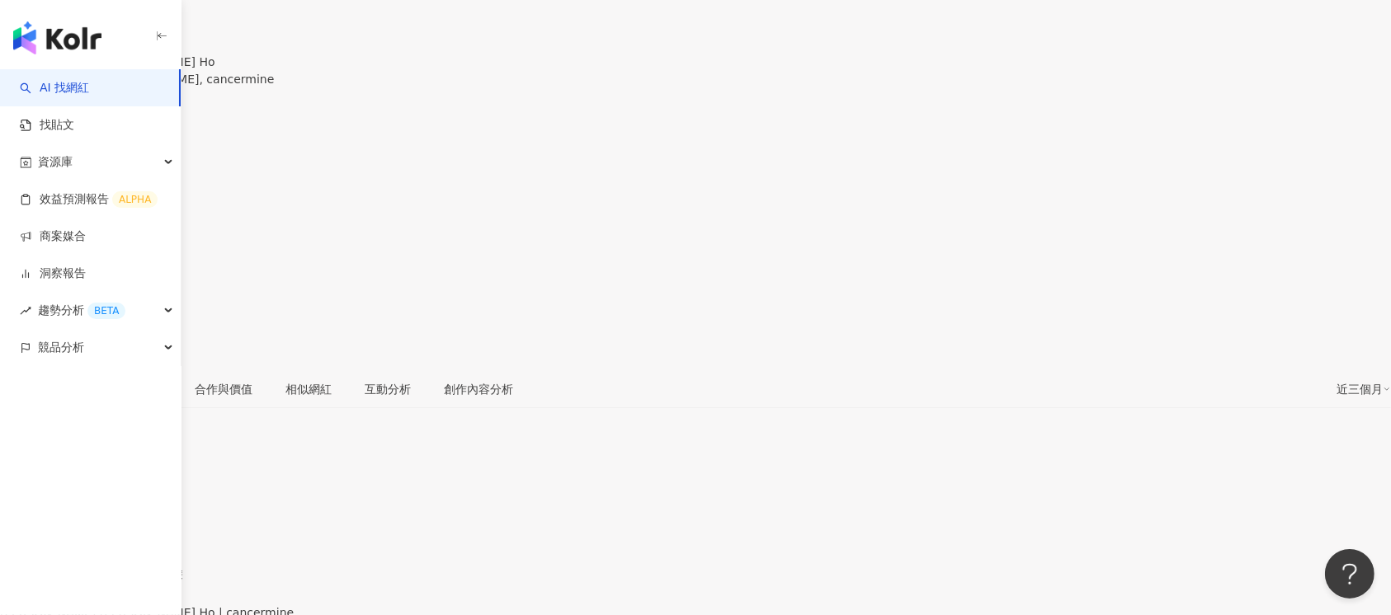
copy div "-0.9%"
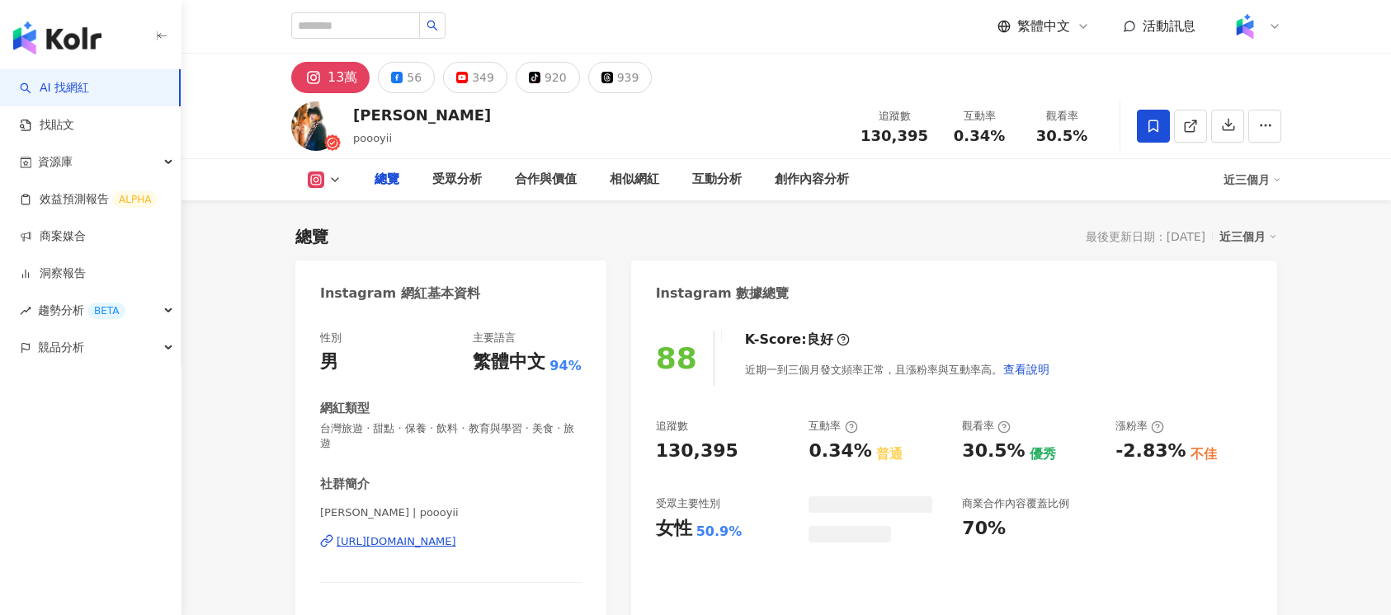
click at [890, 130] on span "130,395" at bounding box center [894, 135] width 68 height 17
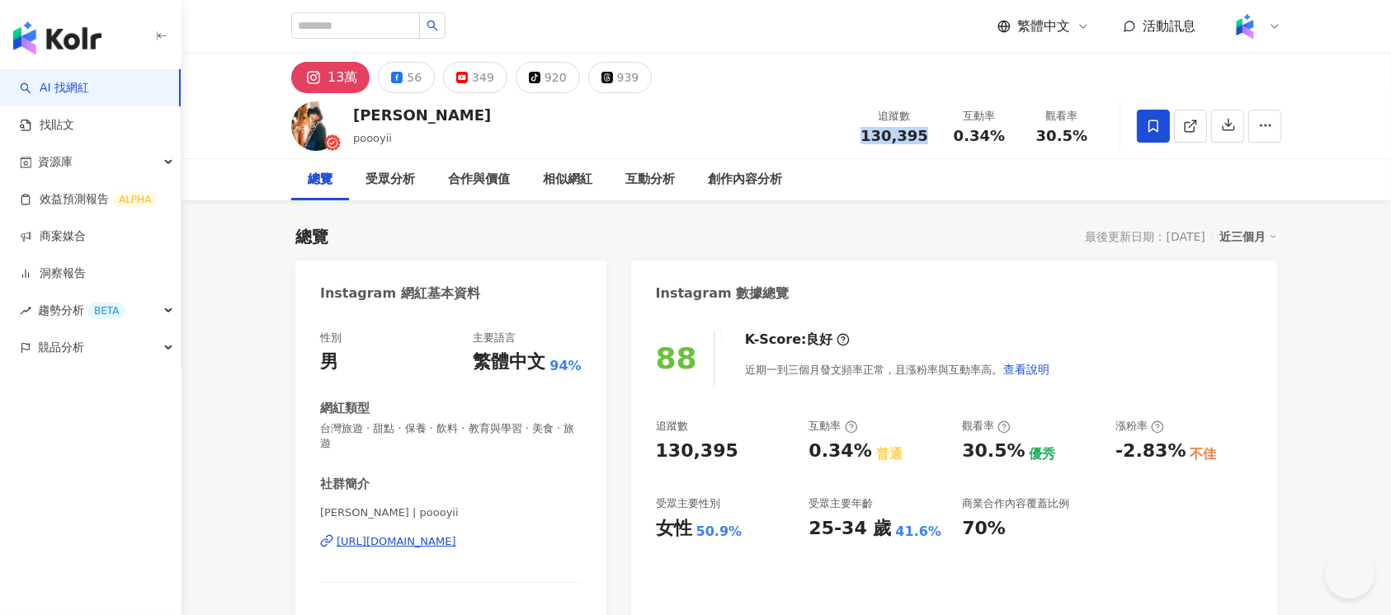
click at [1003, 134] on div "0.34%" at bounding box center [979, 136] width 63 height 16
drag, startPoint x: 1038, startPoint y: 135, endPoint x: 1086, endPoint y: 135, distance: 48.7
click at [1086, 135] on div "30.5%" at bounding box center [1061, 136] width 63 height 16
copy span "30.5%"
drag, startPoint x: 1108, startPoint y: 450, endPoint x: 1179, endPoint y: 458, distance: 71.3
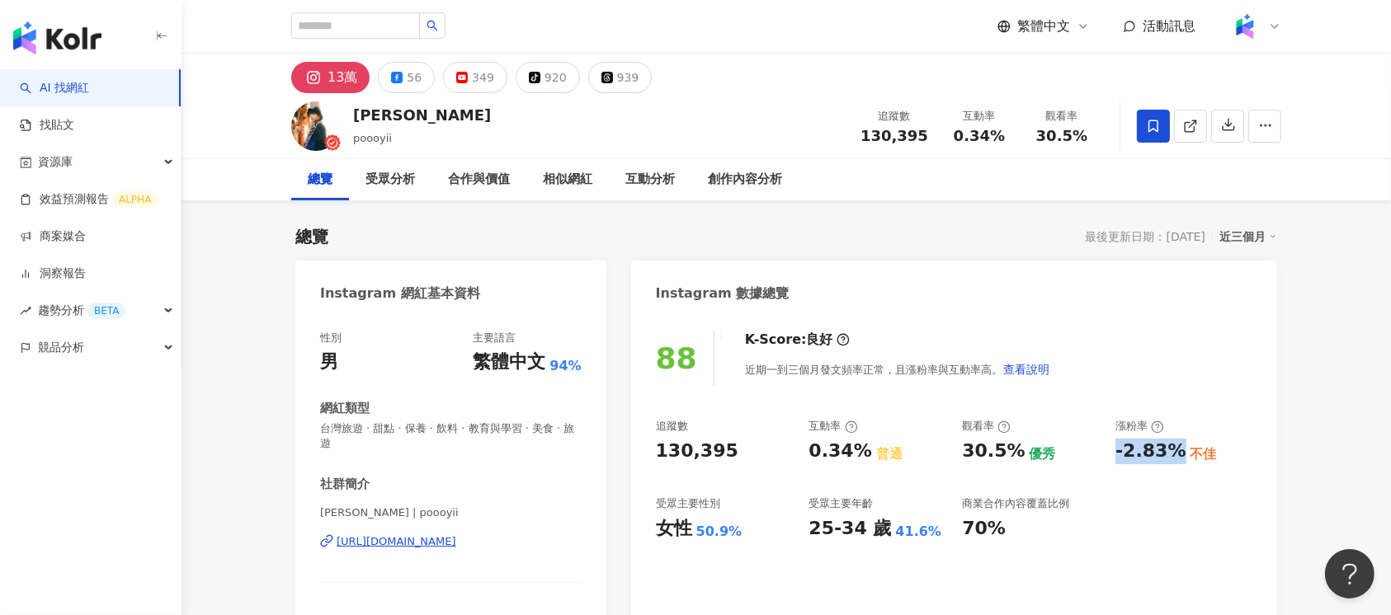
click at [1179, 458] on div "追蹤數 130,395 互動率 0.34% 普通 觀看率 30.5% 優秀 漲粉率 -2.83% 不佳 受眾主要性別 女性 50.9% 受眾主要年齡 25-3…" at bounding box center [954, 480] width 596 height 122
copy div "-2.83%"
click at [893, 135] on span "130,395" at bounding box center [894, 135] width 68 height 17
copy span "130,395"
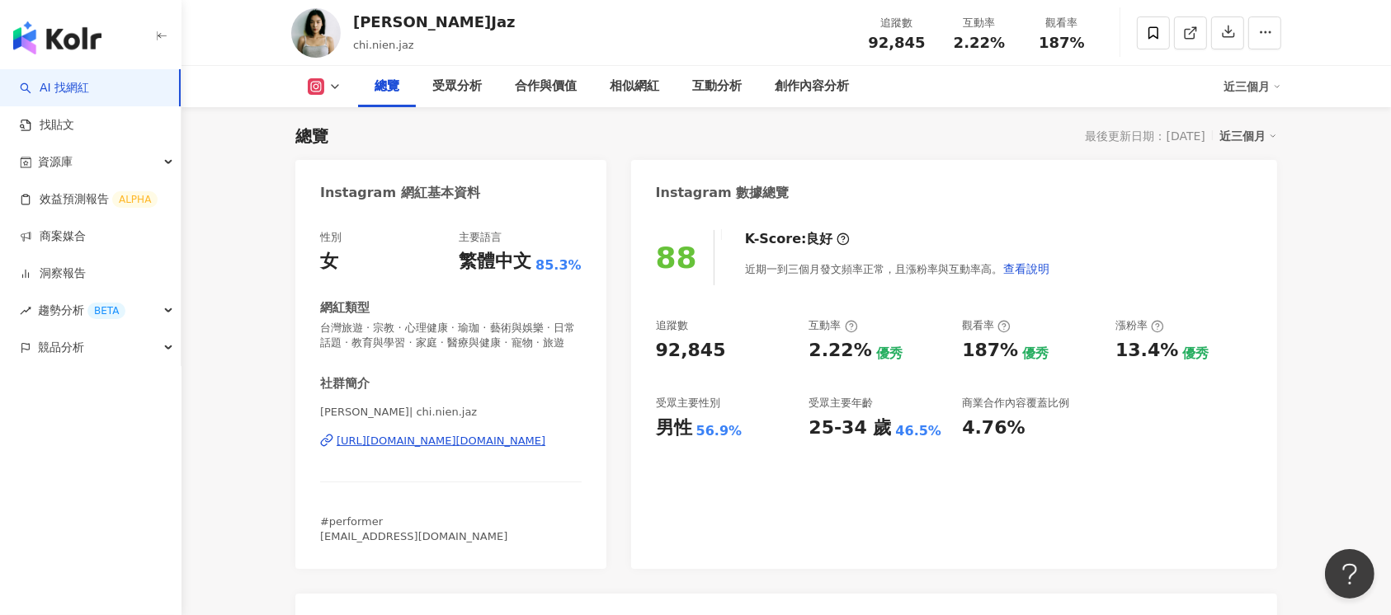
drag, startPoint x: 519, startPoint y: 464, endPoint x: 429, endPoint y: 455, distance: 90.4
click at [894, 45] on span "92,845" at bounding box center [896, 42] width 57 height 17
copy span "92,845"
drag, startPoint x: 954, startPoint y: 37, endPoint x: 1006, endPoint y: 43, distance: 52.3
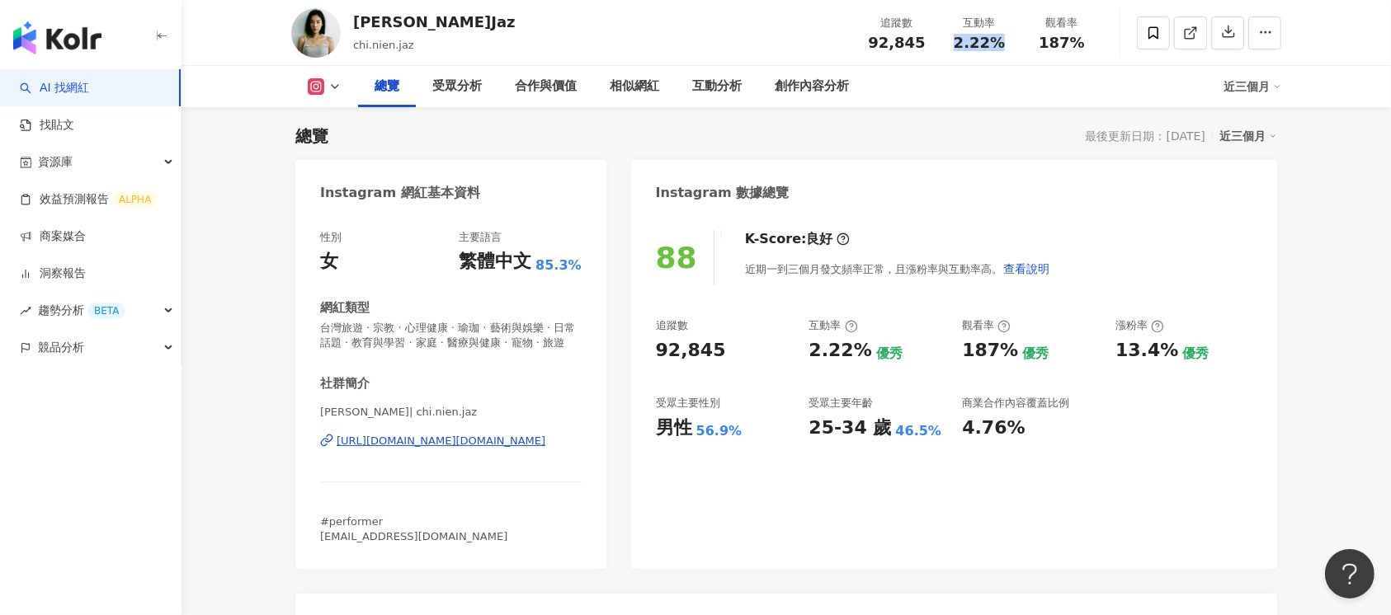
click at [1006, 43] on div "2.22%" at bounding box center [979, 43] width 63 height 16
copy span "2.22%"
drag, startPoint x: 1041, startPoint y: 48, endPoint x: 1087, endPoint y: 49, distance: 46.2
click at [1087, 49] on div "187%" at bounding box center [1061, 43] width 63 height 16
copy span "187%"
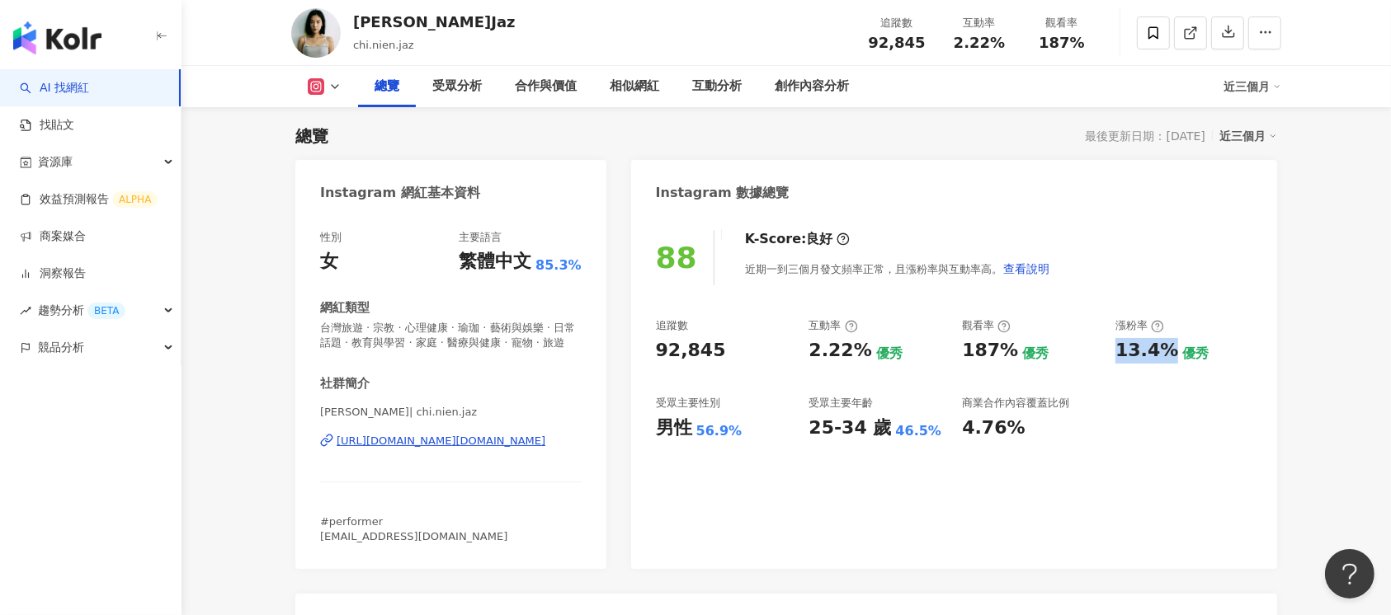
drag, startPoint x: 1117, startPoint y: 353, endPoint x: 1163, endPoint y: 349, distance: 46.4
click at [1163, 349] on div "13.4%" at bounding box center [1146, 351] width 63 height 26
copy div "13.4%"
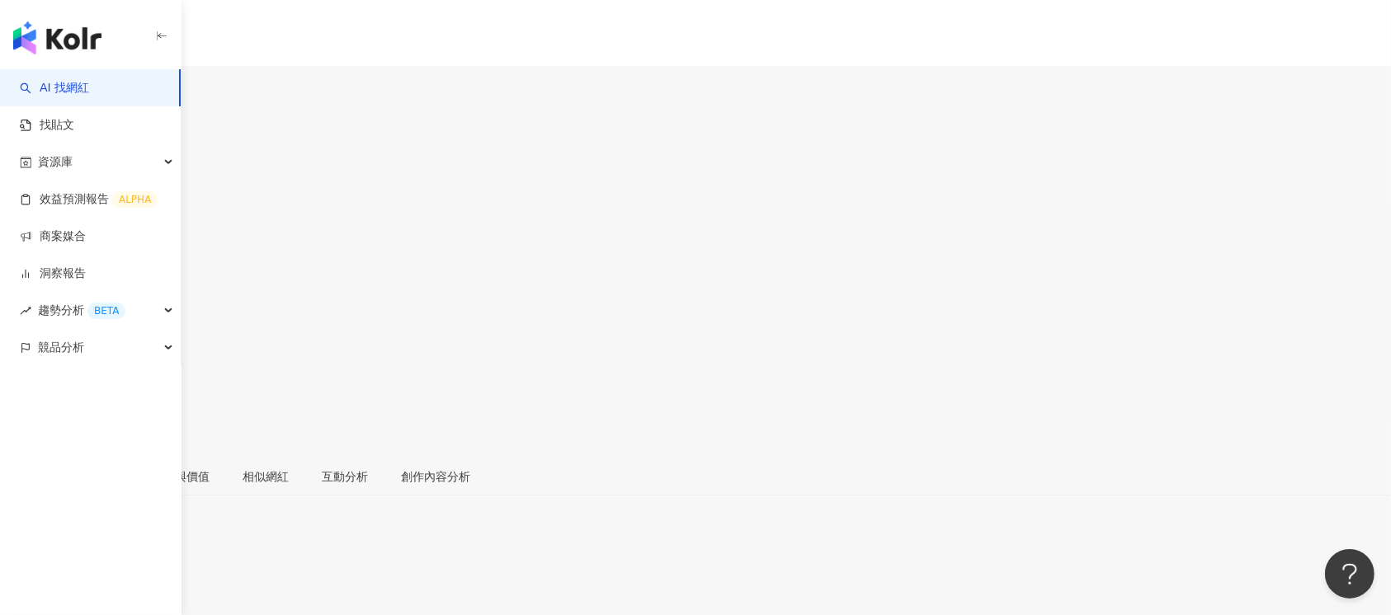
click at [69, 198] on span "61,276" at bounding box center [34, 209] width 69 height 23
copy span "61,276"
drag, startPoint x: 968, startPoint y: 133, endPoint x: 1003, endPoint y: 134, distance: 34.7
click at [1003, 247] on div "1%" at bounding box center [695, 262] width 1391 height 31
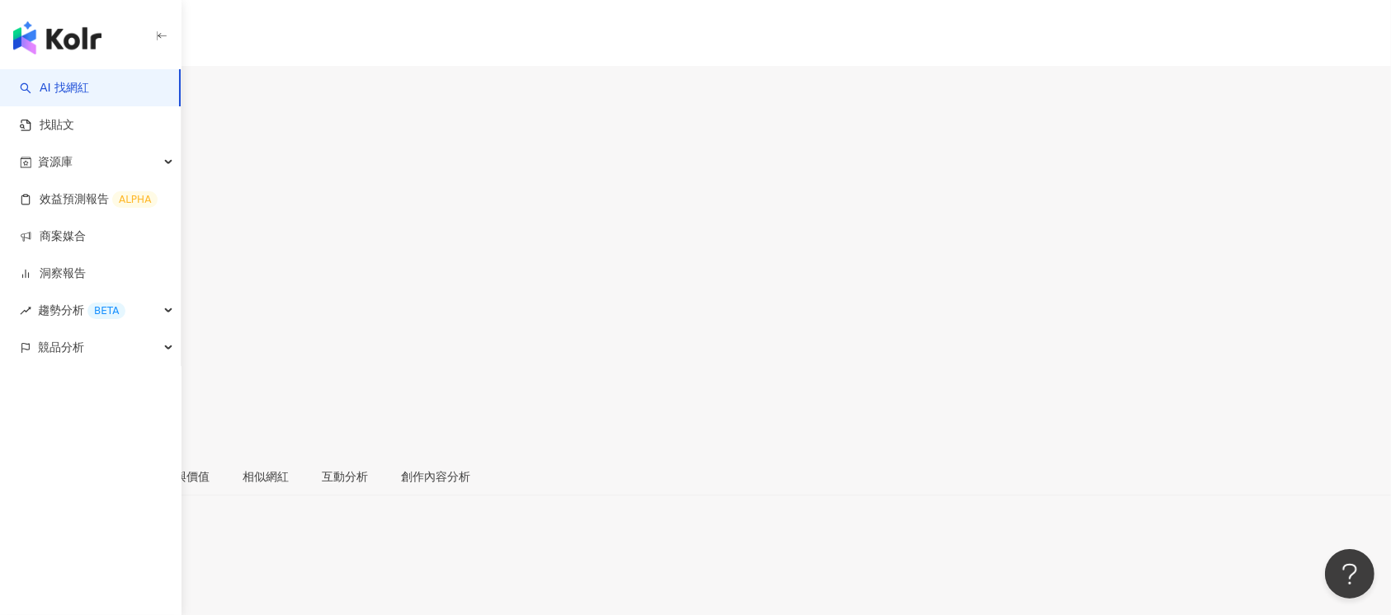
copy span "1%"
drag, startPoint x: 1048, startPoint y: 139, endPoint x: 1082, endPoint y: 136, distance: 33.9
click at [1043, 300] on div "86%" at bounding box center [695, 315] width 1391 height 31
copy span "86%"
drag, startPoint x: 1110, startPoint y: 455, endPoint x: 1175, endPoint y: 455, distance: 65.2
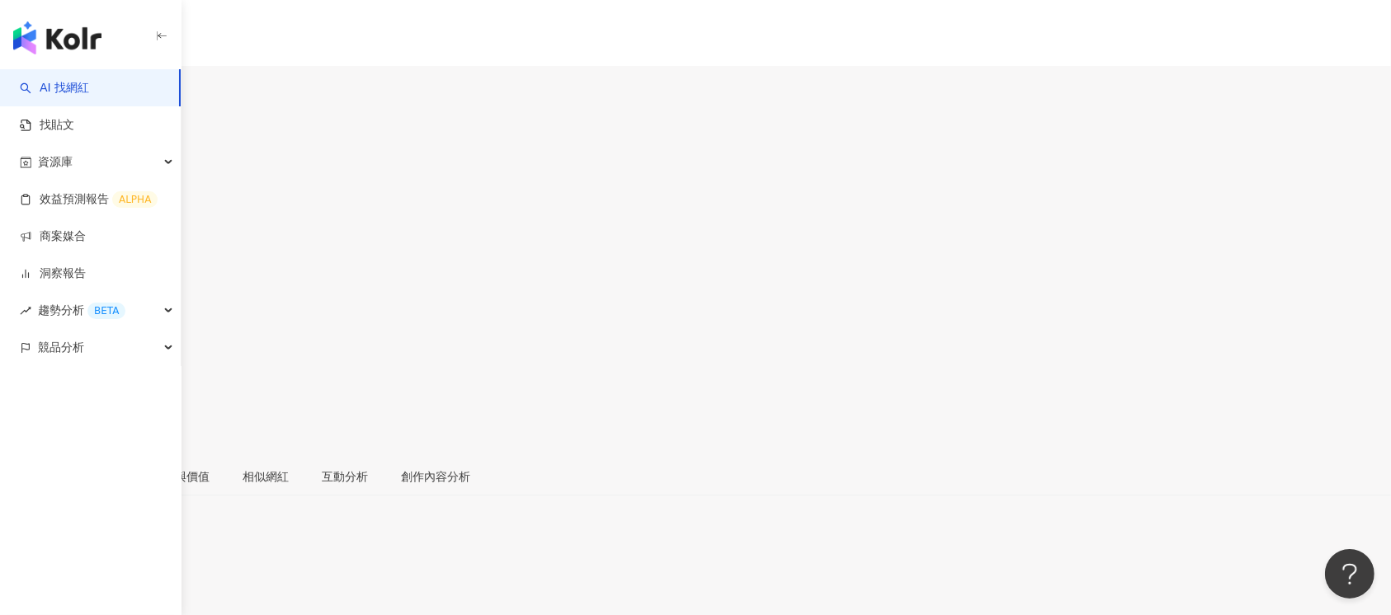
copy div "-0.08%"
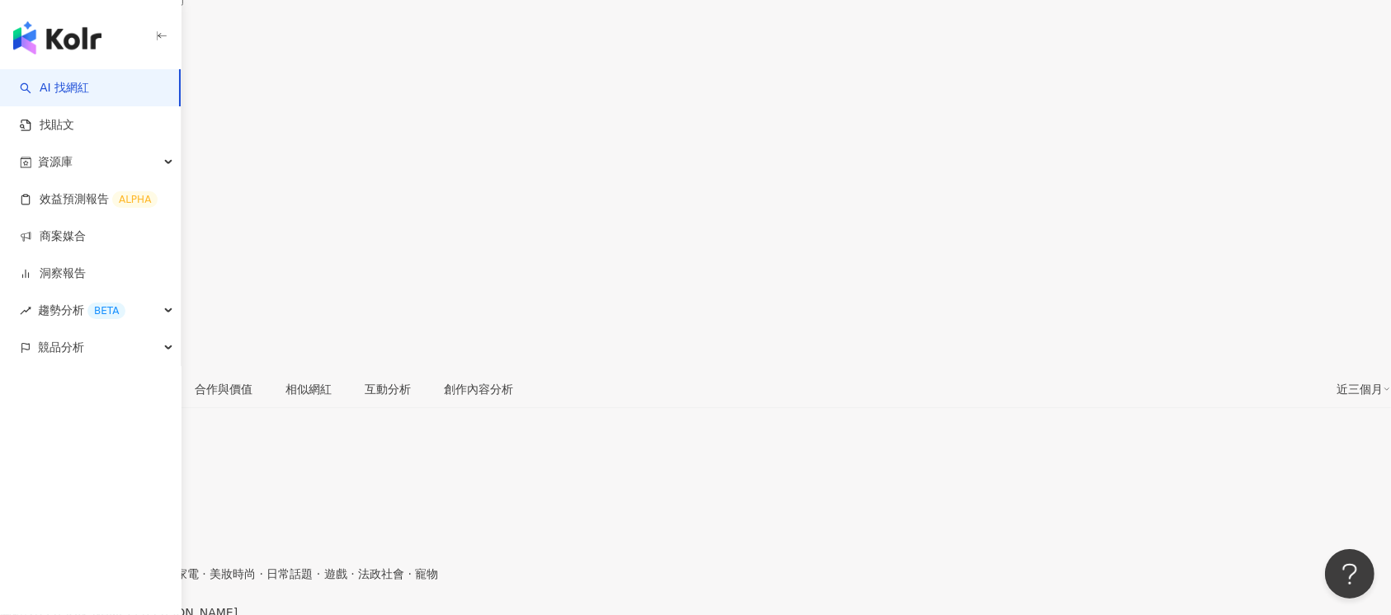
click at [69, 111] on span "53,079" at bounding box center [34, 122] width 69 height 23
copy span "53,079"
drag, startPoint x: 956, startPoint y: 43, endPoint x: 1001, endPoint y: 42, distance: 45.4
click at [63, 160] on span "0.23%" at bounding box center [31, 175] width 63 height 31
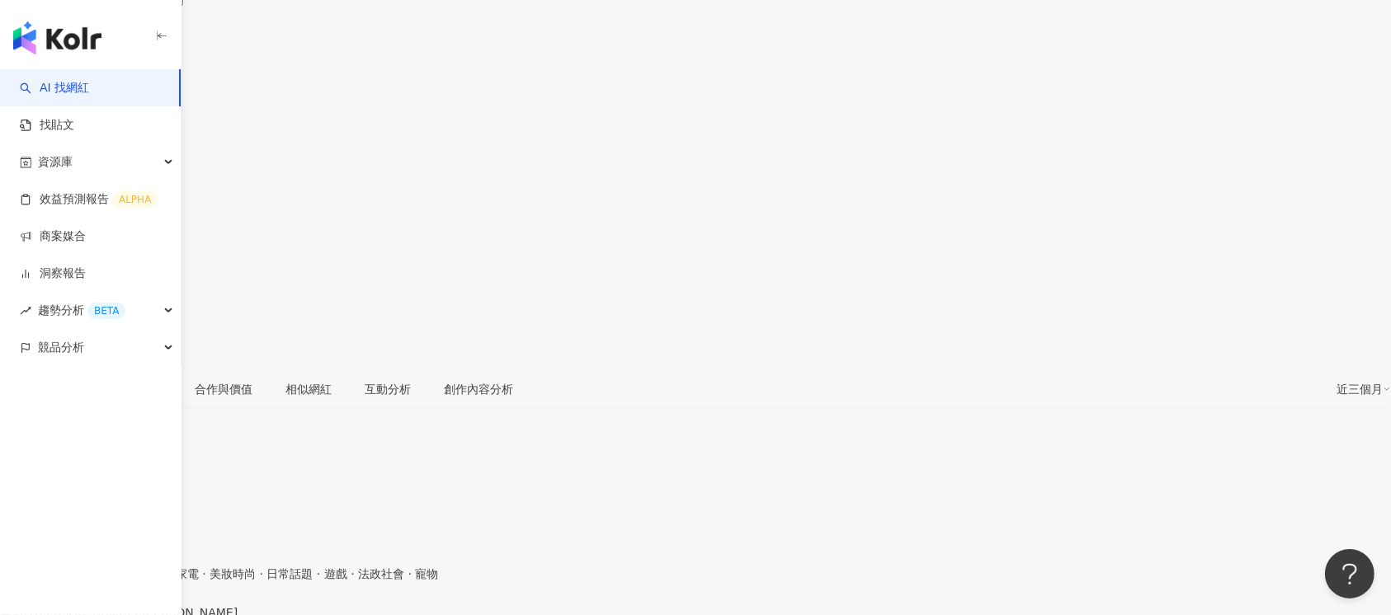
copy span "0.23%"
drag, startPoint x: 1053, startPoint y: 48, endPoint x: 1082, endPoint y: 48, distance: 29.7
click at [1082, 213] on div "238%" at bounding box center [695, 228] width 1391 height 31
copy span "238%"
drag, startPoint x: 1110, startPoint y: 352, endPoint x: 1172, endPoint y: 354, distance: 62.7
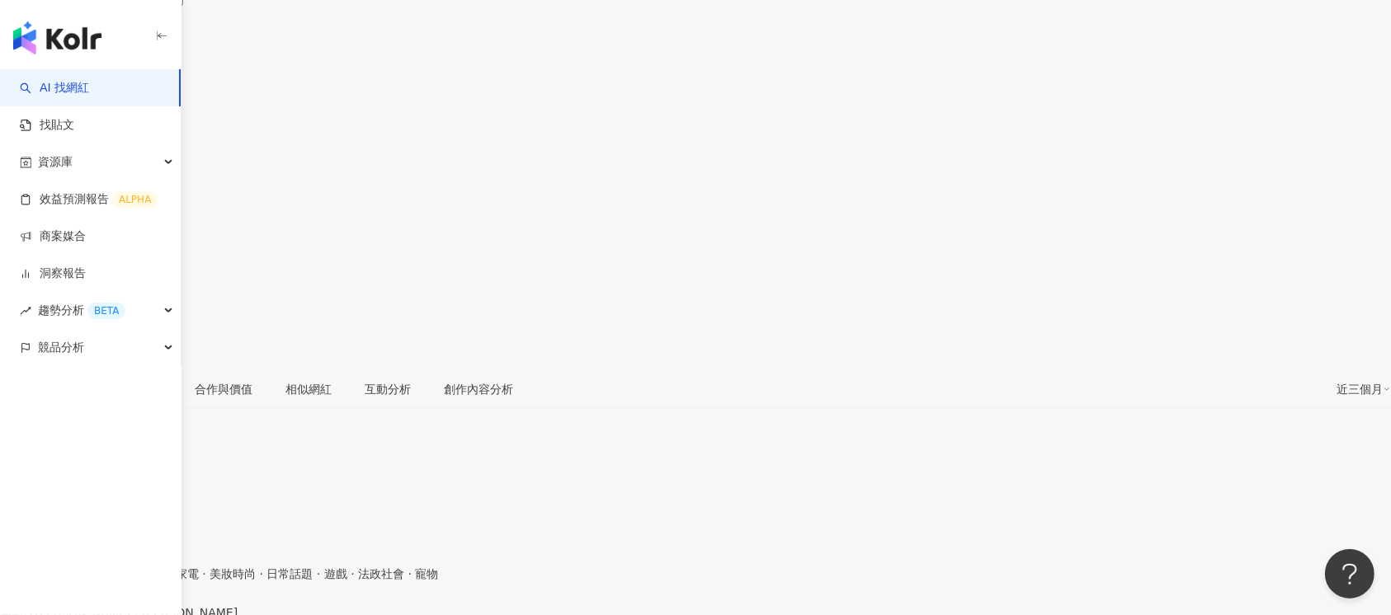
copy div "-1.07%"
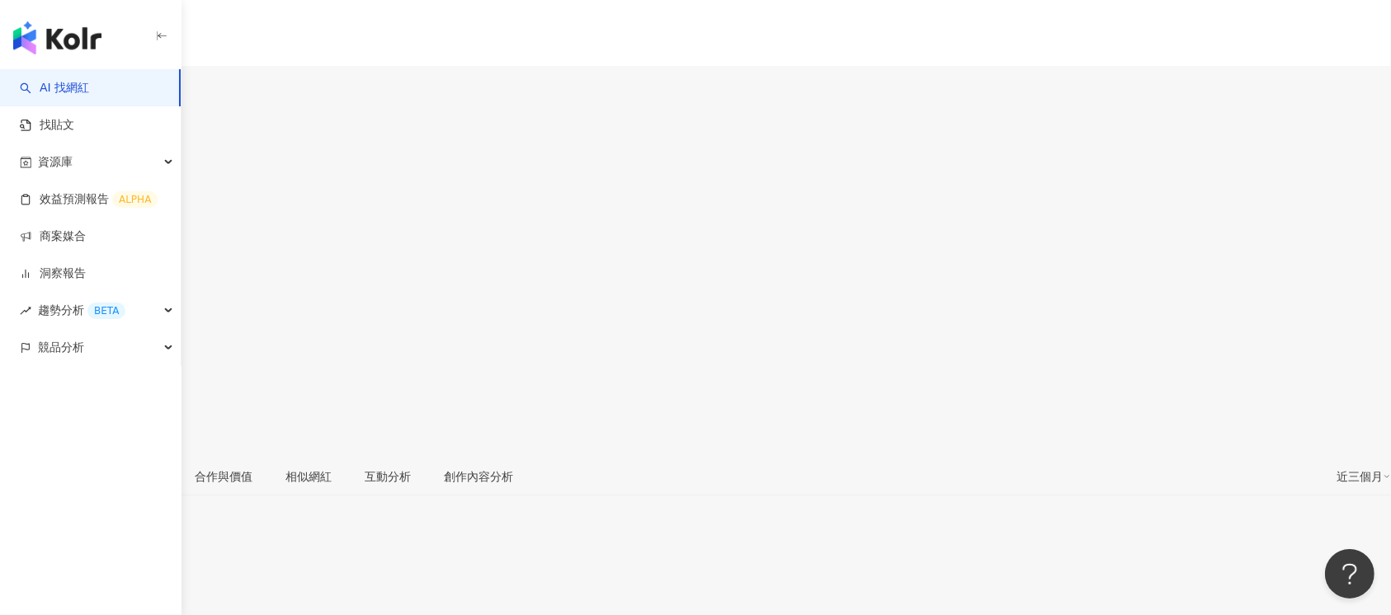
scroll to position [101, 0]
click at [69, 97] on span "37,460" at bounding box center [34, 108] width 69 height 23
drag, startPoint x: 949, startPoint y: 45, endPoint x: 1001, endPoint y: 45, distance: 51.1
click at [1001, 147] on div "1.45%" at bounding box center [695, 162] width 1391 height 31
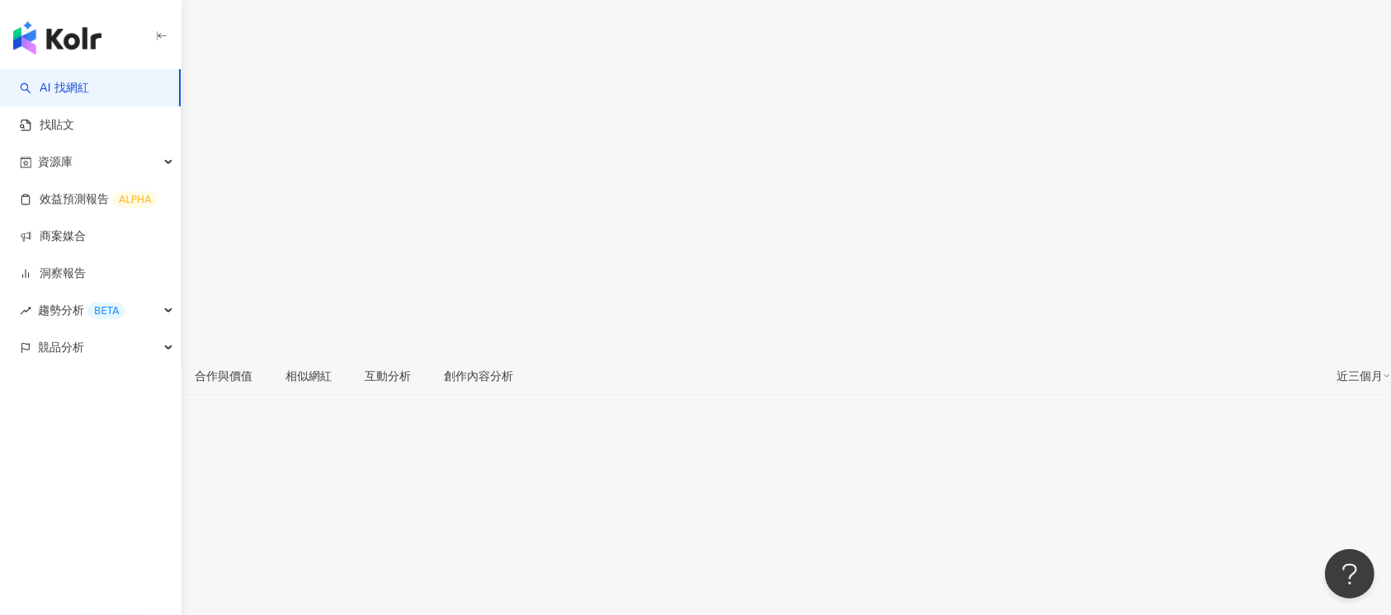
copy span "1.45%"
drag, startPoint x: 1043, startPoint y: 39, endPoint x: 1085, endPoint y: 40, distance: 42.1
click at [1085, 200] on div "53.2%" at bounding box center [695, 215] width 1391 height 31
copy span "53.2%"
drag, startPoint x: 1116, startPoint y: 348, endPoint x: 1166, endPoint y: 352, distance: 49.7
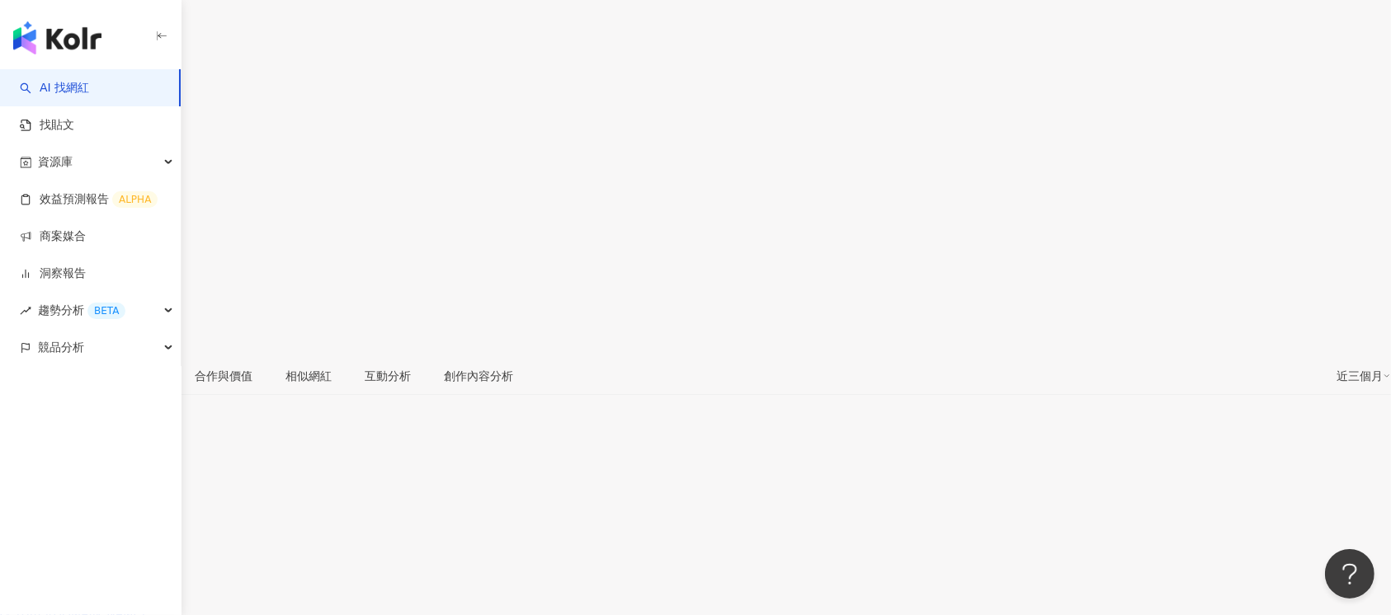
copy div "6.98%"
